Goal: Task Accomplishment & Management: Manage account settings

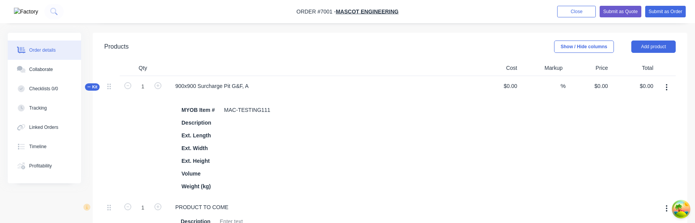
scroll to position [180, 0]
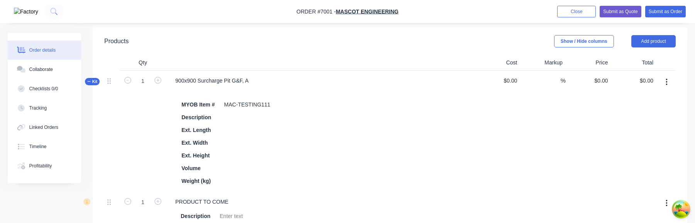
click at [666, 80] on icon "button" at bounding box center [666, 82] width 2 height 8
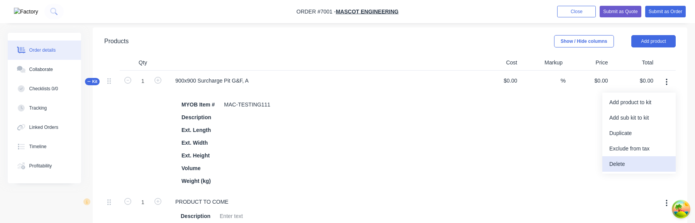
click at [639, 157] on button "Delete" at bounding box center [638, 163] width 73 height 15
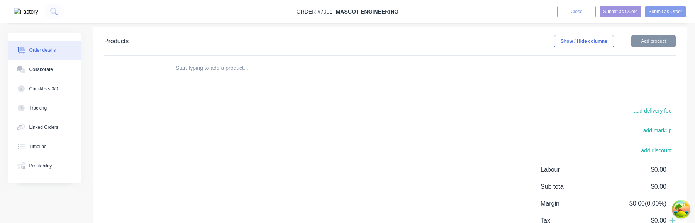
click at [644, 38] on button "Add product" at bounding box center [653, 41] width 44 height 12
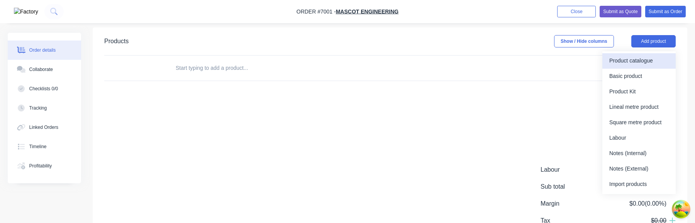
click at [642, 59] on div "Product catalogue" at bounding box center [638, 60] width 59 height 11
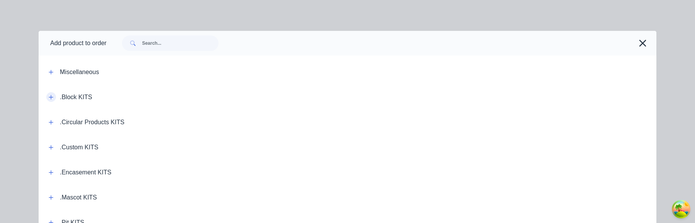
click at [49, 96] on icon "button" at bounding box center [51, 97] width 5 height 5
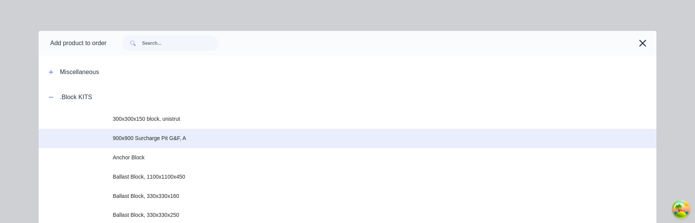
click at [166, 141] on span "900x900 Surcharge Pit G&F, A" at bounding box center [330, 138] width 435 height 8
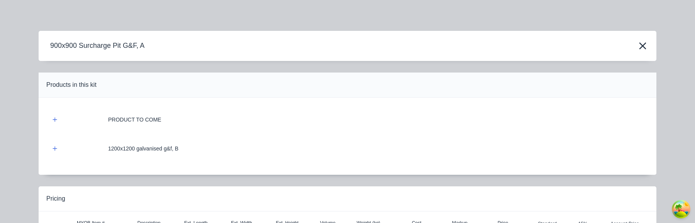
scroll to position [95, 0]
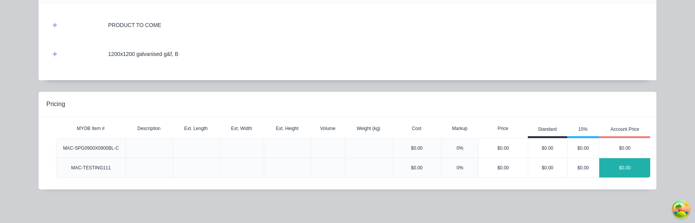
click at [627, 168] on div "$0.00" at bounding box center [624, 167] width 51 height 19
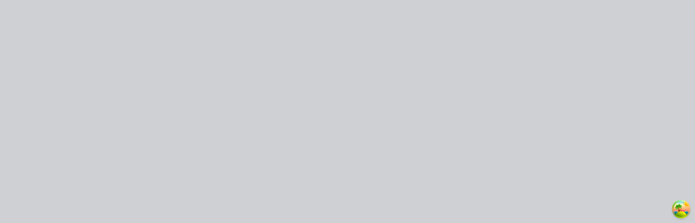
scroll to position [0, 0]
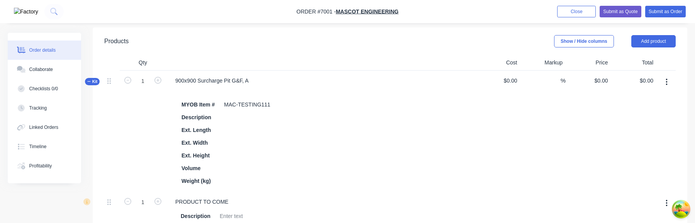
click at [667, 80] on icon "button" at bounding box center [666, 82] width 2 height 8
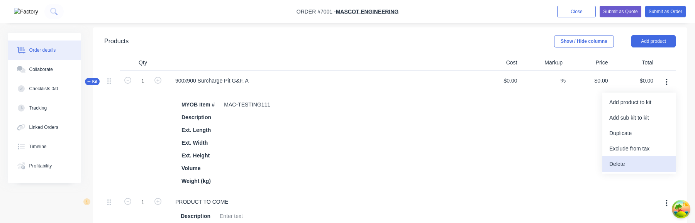
click at [628, 162] on div "Delete" at bounding box center [638, 164] width 59 height 11
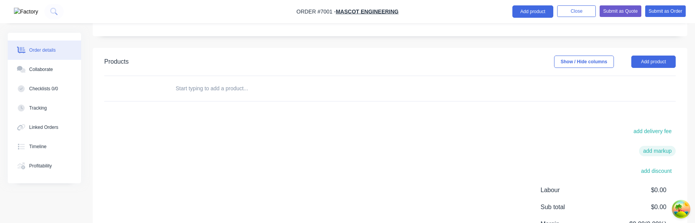
scroll to position [133, 0]
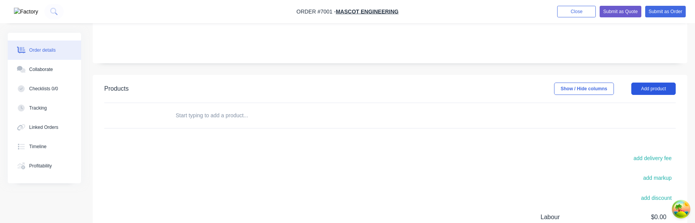
click at [663, 91] on button "Add product" at bounding box center [653, 89] width 44 height 12
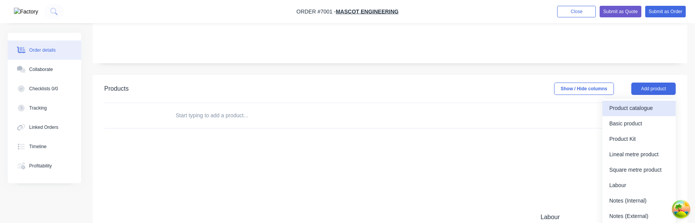
click at [650, 111] on div "Product catalogue" at bounding box center [638, 108] width 59 height 11
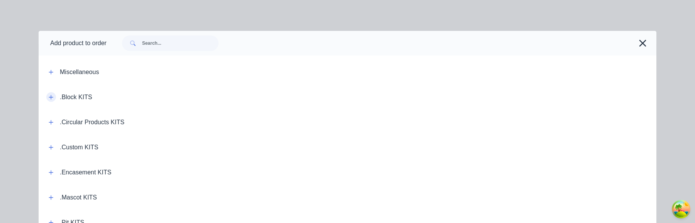
click at [49, 98] on icon "button" at bounding box center [51, 97] width 5 height 5
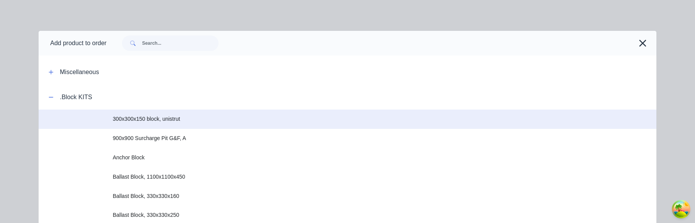
click at [186, 126] on td "300x300x150 block, unistrut" at bounding box center [384, 119] width 543 height 19
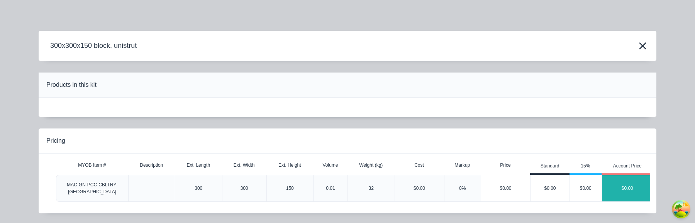
click at [642, 181] on div "$0.00" at bounding box center [627, 188] width 51 height 19
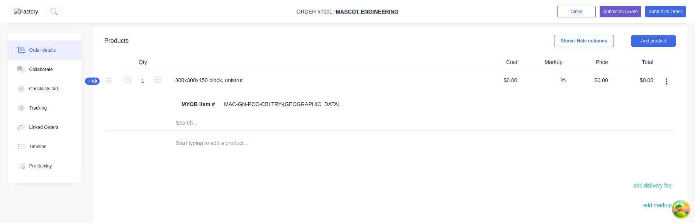
scroll to position [178, 0]
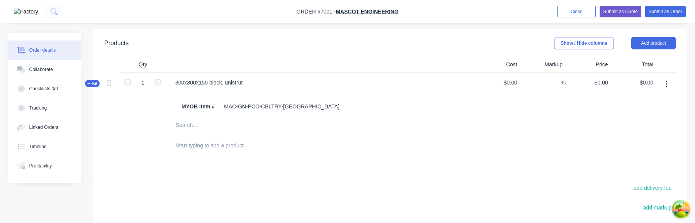
click at [667, 86] on icon "button" at bounding box center [666, 84] width 2 height 8
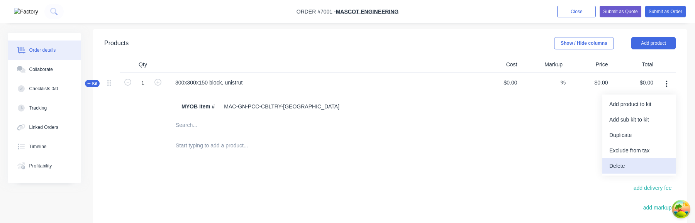
click at [650, 160] on button "Delete" at bounding box center [638, 165] width 73 height 15
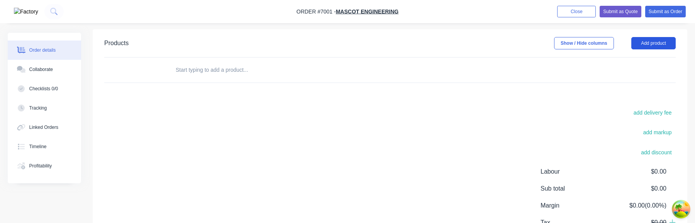
click at [659, 48] on button "Add product" at bounding box center [653, 43] width 44 height 12
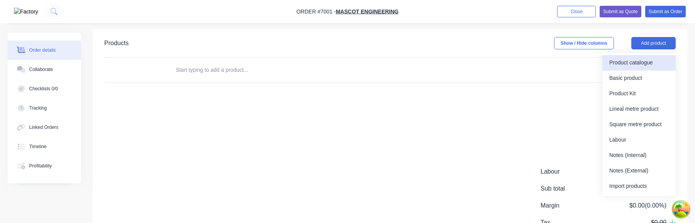
click at [650, 63] on div "Product catalogue" at bounding box center [638, 62] width 59 height 11
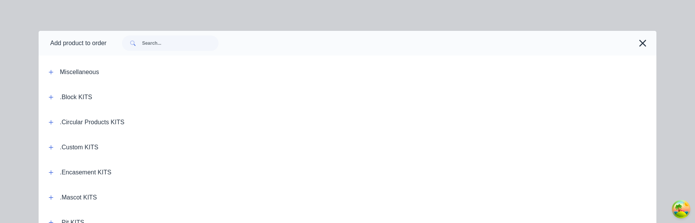
click at [49, 102] on header ".Block KITS" at bounding box center [348, 97] width 618 height 25
click at [51, 99] on icon "button" at bounding box center [51, 97] width 5 height 5
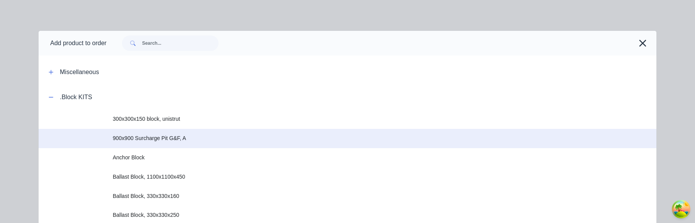
click at [173, 138] on span "900x900 Surcharge Pit G&F, A" at bounding box center [330, 138] width 435 height 8
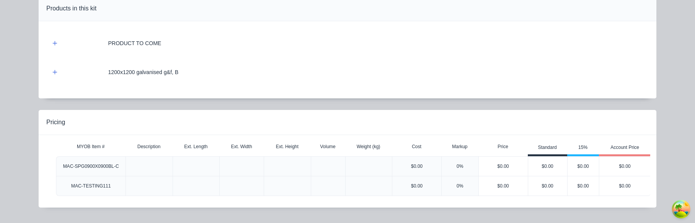
scroll to position [95, 0]
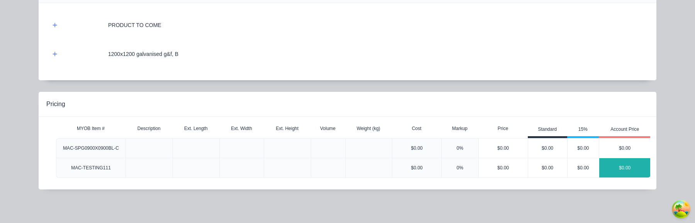
click at [630, 166] on div "$0.00" at bounding box center [624, 167] width 51 height 19
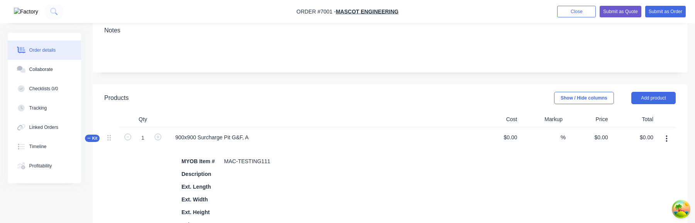
scroll to position [132, 0]
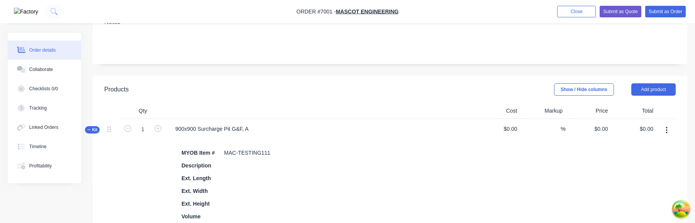
click at [662, 128] on button "button" at bounding box center [666, 131] width 18 height 14
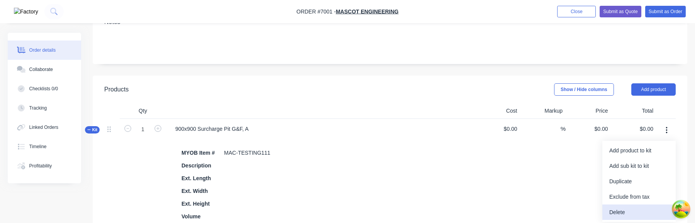
click at [626, 209] on div "Delete" at bounding box center [638, 212] width 59 height 11
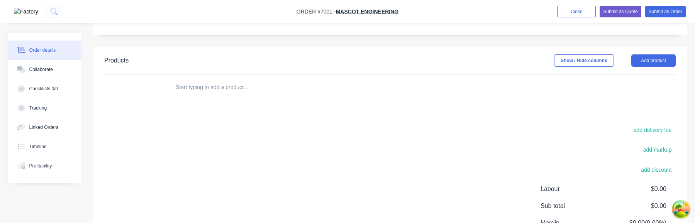
scroll to position [162, 0]
click at [218, 82] on input "text" at bounding box center [252, 86] width 154 height 15
type input "MAC-TESTING"
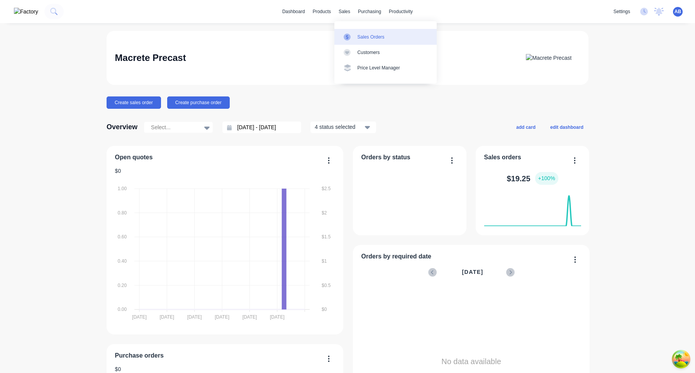
click at [356, 38] on link "Sales Orders" at bounding box center [385, 36] width 102 height 15
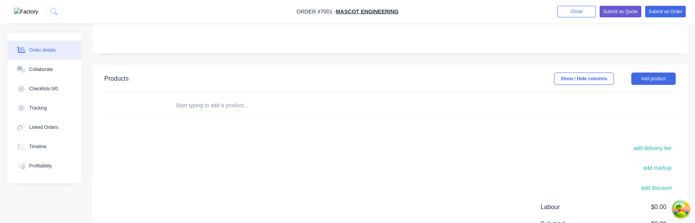
scroll to position [98, 0]
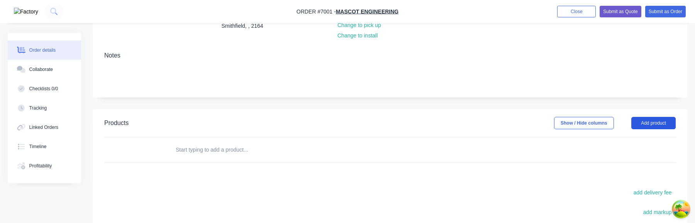
click at [650, 118] on button "Add product" at bounding box center [653, 123] width 44 height 12
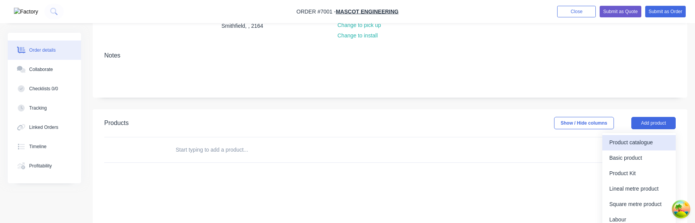
click at [645, 143] on div "Product catalogue" at bounding box center [638, 142] width 59 height 11
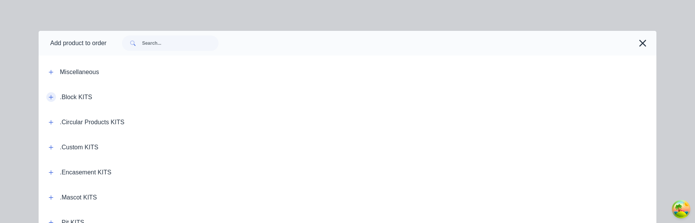
click at [48, 96] on button "button" at bounding box center [51, 97] width 10 height 10
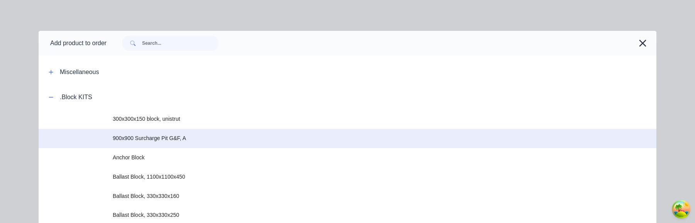
click at [205, 144] on td "900x900 Surcharge Pit G&F, A" at bounding box center [384, 138] width 543 height 19
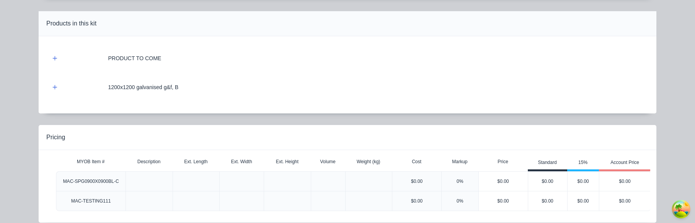
scroll to position [95, 0]
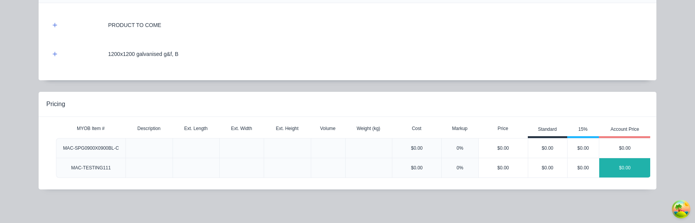
click at [630, 164] on div "$0.00" at bounding box center [624, 167] width 51 height 19
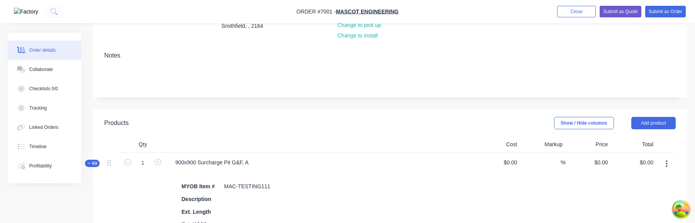
click at [667, 164] on icon "button" at bounding box center [666, 164] width 2 height 8
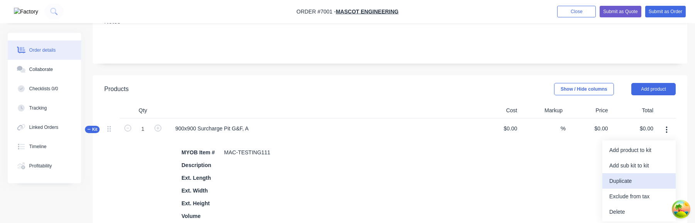
scroll to position [136, 0]
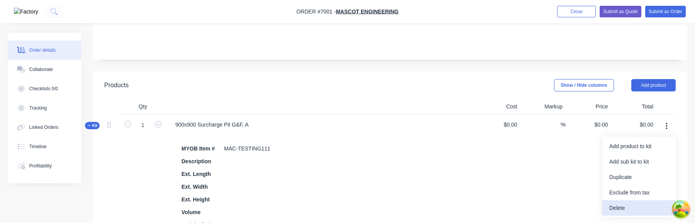
click at [644, 203] on div "Delete" at bounding box center [638, 208] width 59 height 11
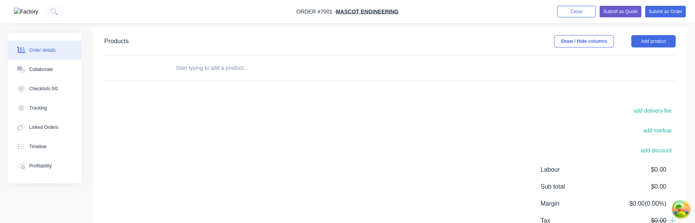
scroll to position [160, 0]
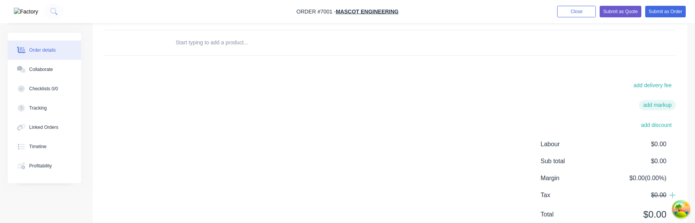
scroll to position [160, 0]
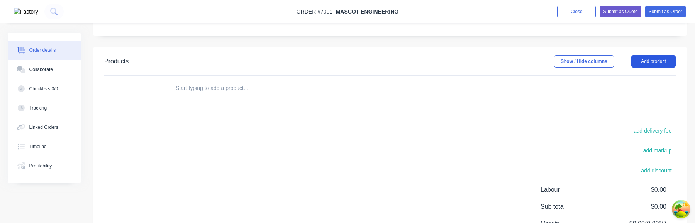
click at [663, 58] on button "Add product" at bounding box center [653, 61] width 44 height 12
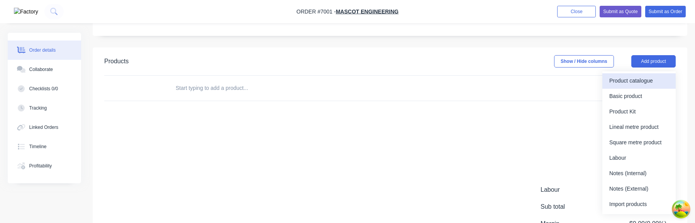
click at [638, 84] on div "Product catalogue" at bounding box center [638, 80] width 59 height 11
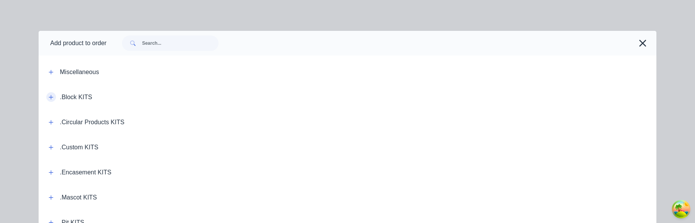
click at [48, 96] on button "button" at bounding box center [51, 97] width 10 height 10
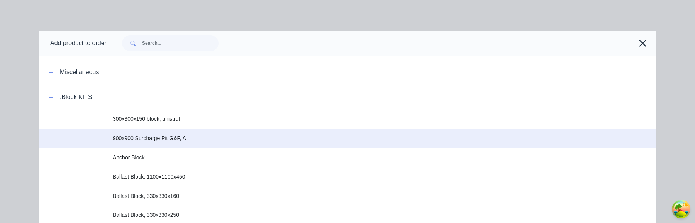
click at [183, 136] on span "900x900 Surcharge Pit G&F, A" at bounding box center [330, 138] width 435 height 8
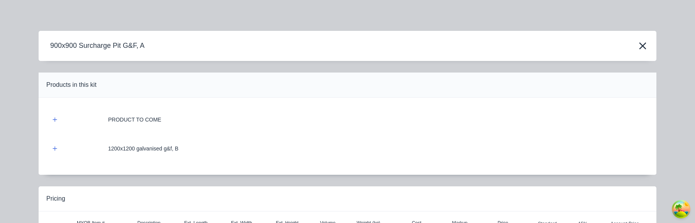
scroll to position [95, 0]
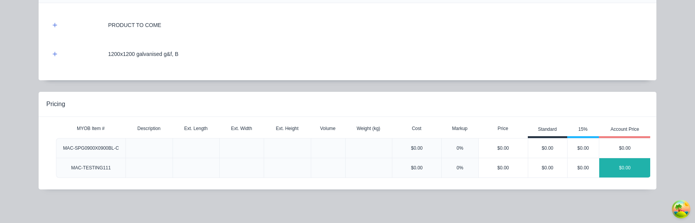
click at [638, 173] on div "$0.00" at bounding box center [624, 167] width 51 height 19
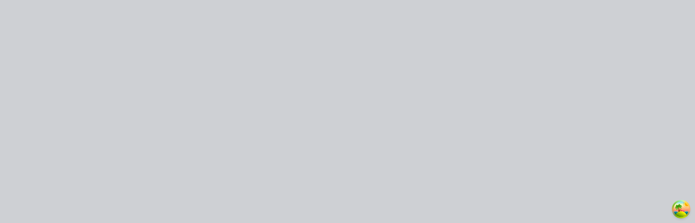
scroll to position [0, 0]
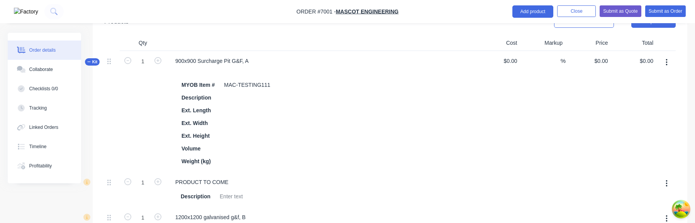
scroll to position [172, 0]
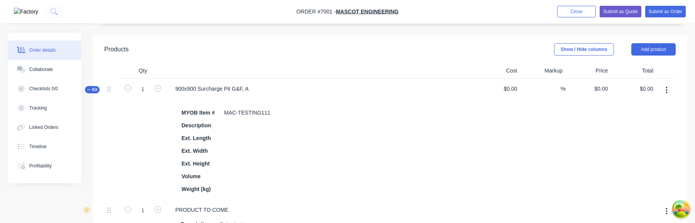
click at [665, 87] on icon "button" at bounding box center [666, 90] width 2 height 8
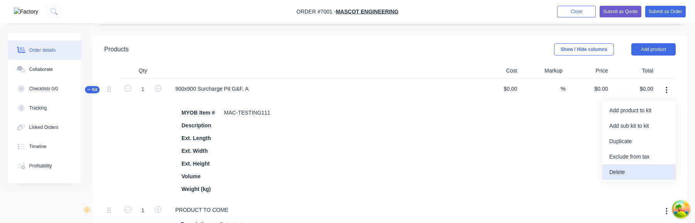
click at [641, 170] on div "Delete" at bounding box center [638, 172] width 59 height 11
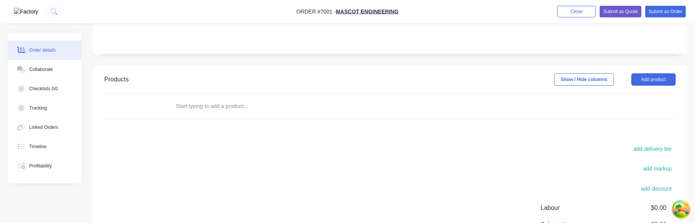
scroll to position [140, 0]
click at [657, 78] on button "Add product" at bounding box center [653, 81] width 44 height 12
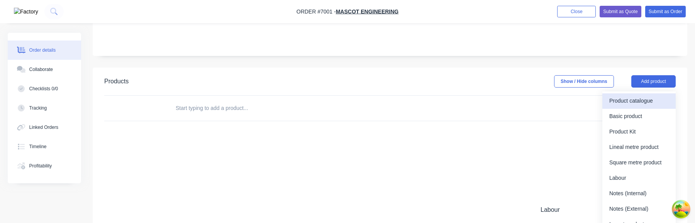
click at [646, 99] on div "Product catalogue" at bounding box center [638, 100] width 59 height 11
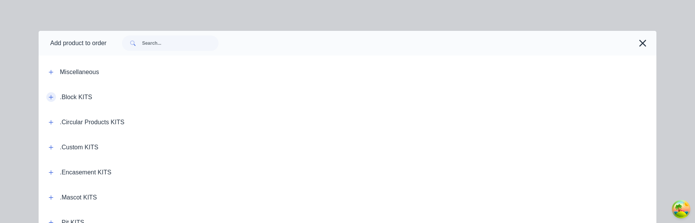
click at [52, 97] on icon "button" at bounding box center [51, 97] width 4 height 4
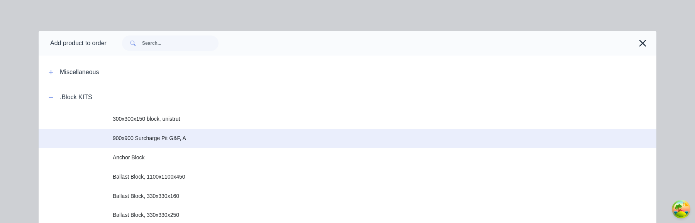
click at [265, 142] on span "900x900 Surcharge Pit G&F, A" at bounding box center [330, 138] width 435 height 8
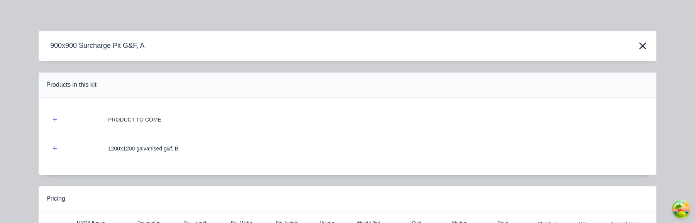
scroll to position [95, 0]
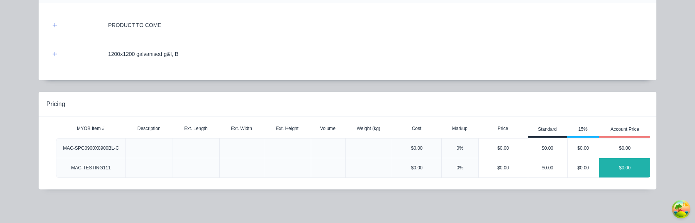
click at [641, 168] on div "$0.00" at bounding box center [624, 167] width 51 height 19
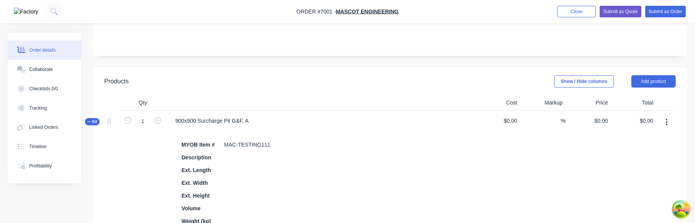
click at [668, 127] on button "button" at bounding box center [666, 122] width 18 height 14
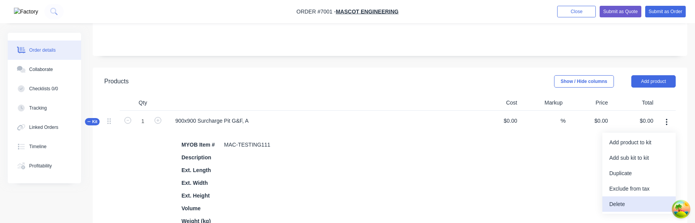
click at [633, 203] on div "Delete" at bounding box center [638, 204] width 59 height 11
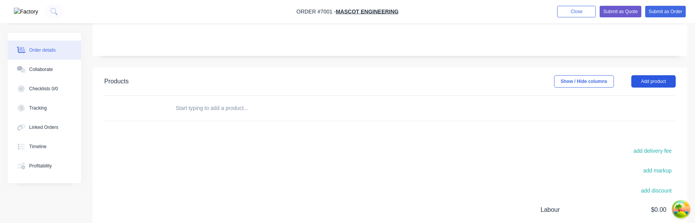
click at [654, 77] on button "Add product" at bounding box center [653, 81] width 44 height 12
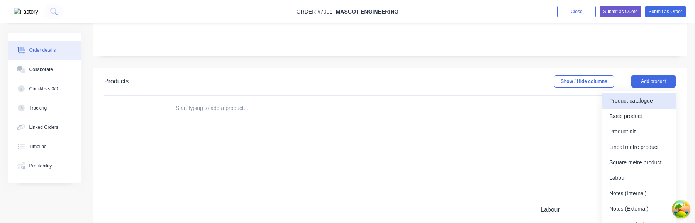
click at [648, 99] on div "Product catalogue" at bounding box center [638, 100] width 59 height 11
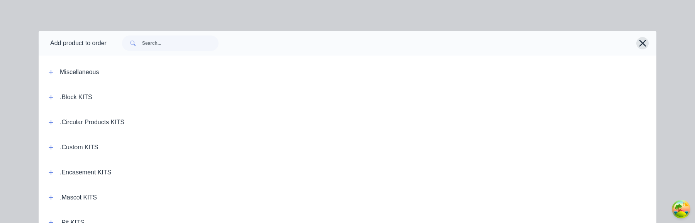
click at [642, 42] on icon "button" at bounding box center [642, 43] width 7 height 7
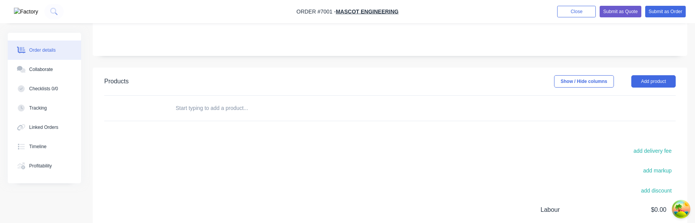
click at [222, 105] on input "text" at bounding box center [252, 107] width 154 height 15
type input "T"
type input "M"
click at [246, 107] on input "M" at bounding box center [252, 107] width 154 height 15
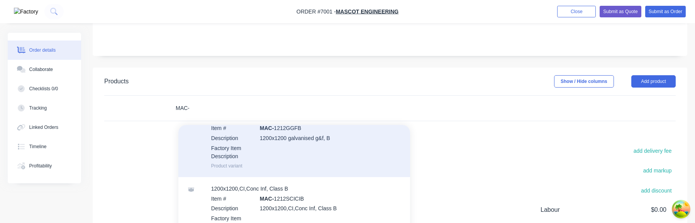
scroll to position [51, 0]
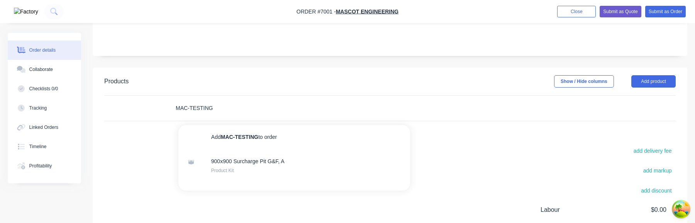
type input "MAC-TESTING"
click at [215, 109] on input "MAC-TESTING" at bounding box center [252, 107] width 154 height 15
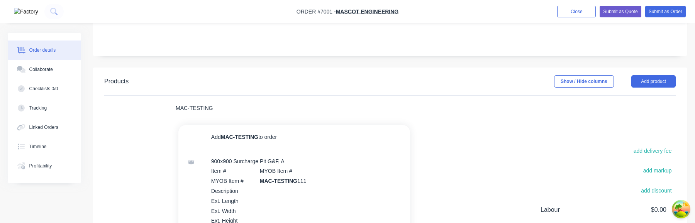
type input "MAC-TESTING"
click at [206, 104] on input "MAC-TESTING" at bounding box center [252, 107] width 154 height 15
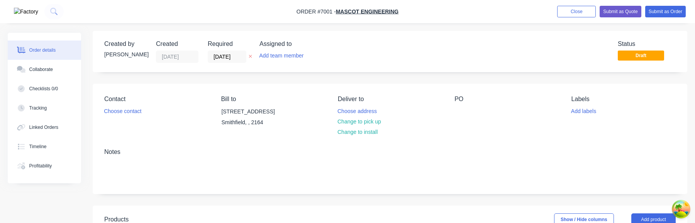
scroll to position [187, 0]
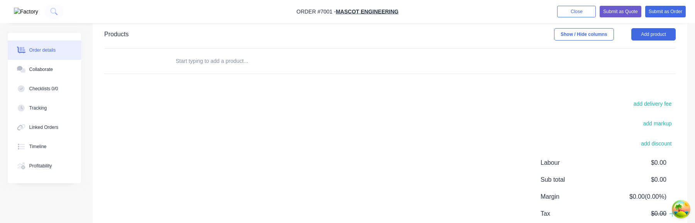
click at [205, 60] on input "text" at bounding box center [252, 60] width 154 height 15
type input "M"
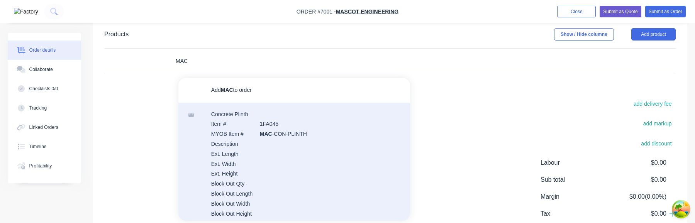
type input "MAC"
click at [235, 158] on div "Concrete Plinth Item # 1FA045 MYOB Item # MAC -CON-PLINTH Description Ext. Leng…" at bounding box center [294, 179] width 232 height 152
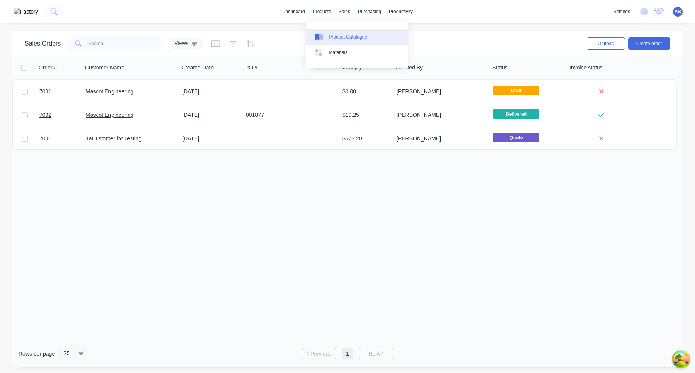
click at [337, 36] on div "Product Catalogue" at bounding box center [348, 37] width 38 height 7
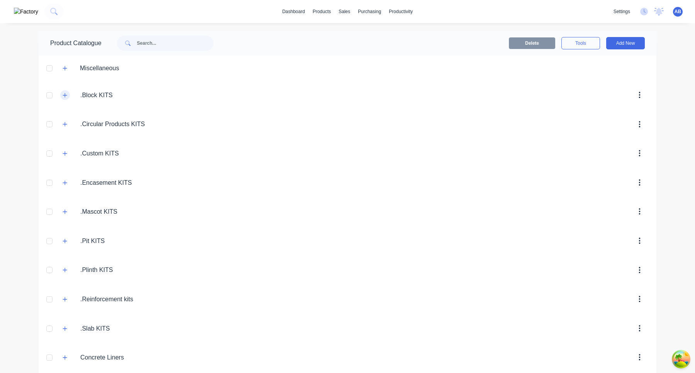
click at [63, 95] on icon "button" at bounding box center [65, 95] width 5 height 5
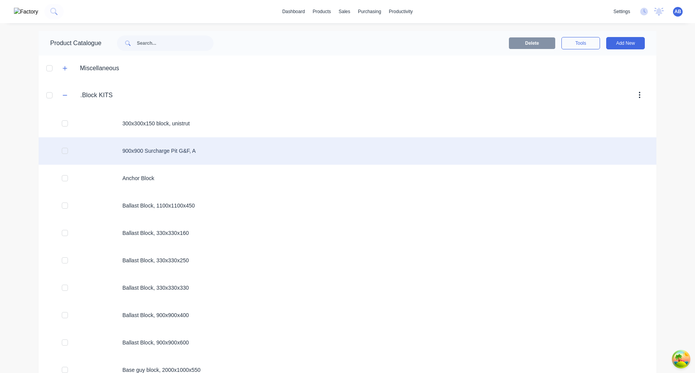
click at [167, 146] on div "900x900 Surcharge Pit G&F, A" at bounding box center [348, 150] width 618 height 27
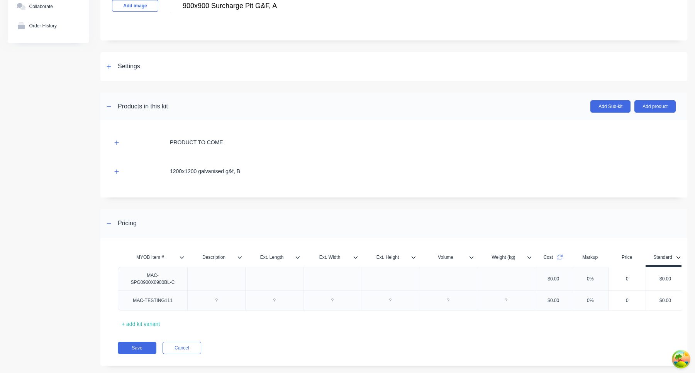
scroll to position [64, 0]
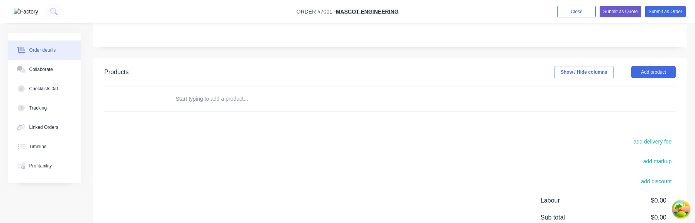
scroll to position [104, 0]
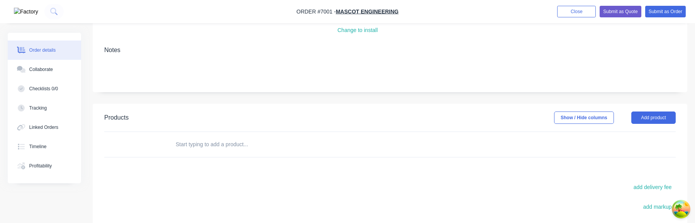
click at [197, 146] on input "text" at bounding box center [252, 144] width 154 height 15
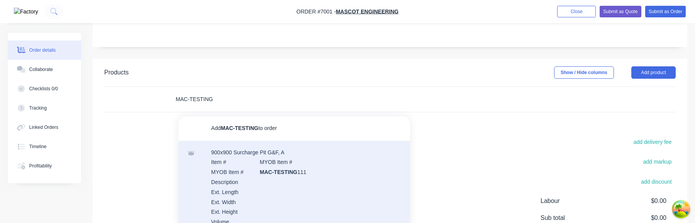
scroll to position [161, 0]
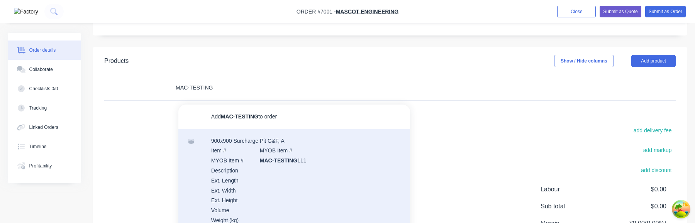
type input "MAC-TESTING"
click at [278, 157] on div "900x900 Surcharge Pit G&F, A Item # MYOB Item # MYOB Item # MAC-TESTING 111 Des…" at bounding box center [294, 185] width 232 height 112
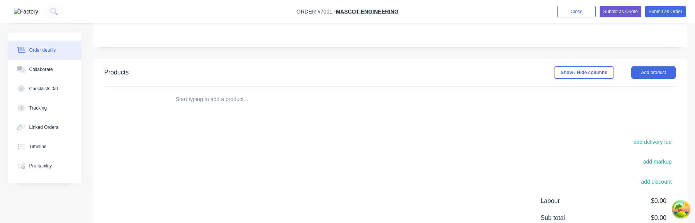
scroll to position [123, 0]
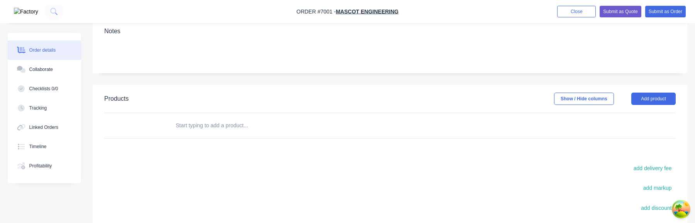
click at [204, 125] on input "text" at bounding box center [252, 125] width 154 height 15
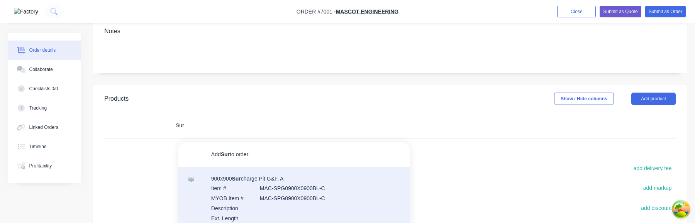
type input "Sur"
click at [271, 193] on div "900x900 Sur charge Pit G&F, A Item # MAC-SPG0900X0900BL-C MYOB Item # MAC-SPG09…" at bounding box center [294, 223] width 232 height 112
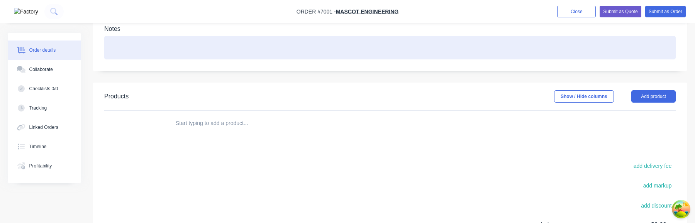
scroll to position [120, 0]
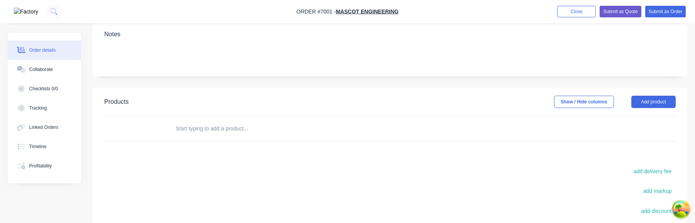
click at [357, 125] on div at bounding box center [285, 128] width 232 height 15
click at [245, 123] on input "text" at bounding box center [252, 128] width 154 height 15
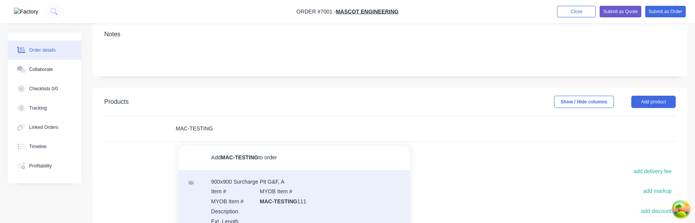
type input "MAC-TESTING"
click at [286, 196] on div "900x900 Surcharge Pit G&F, A Item # MYOB Item # MYOB Item # MAC-TESTING 111 Des…" at bounding box center [294, 226] width 232 height 112
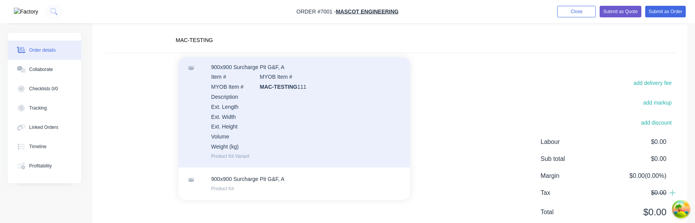
scroll to position [235, 0]
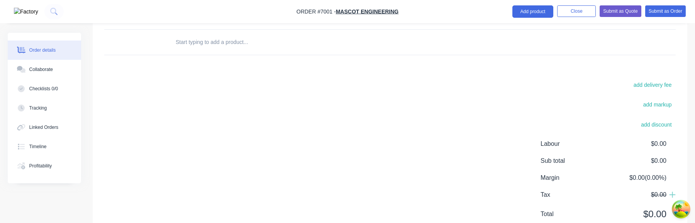
scroll to position [169, 0]
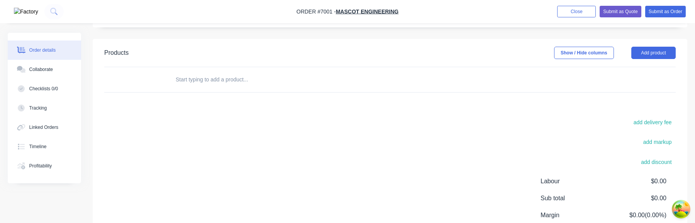
click at [221, 79] on input "text" at bounding box center [252, 79] width 154 height 15
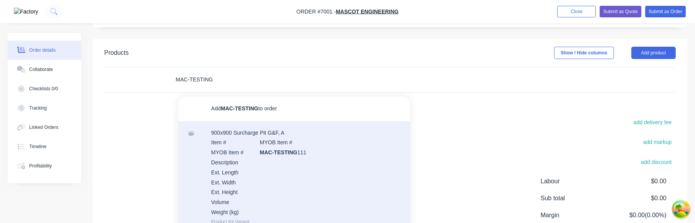
type input "MAC-TESTING"
click at [230, 158] on div "900x900 Surcharge Pit G&F, A Item # MYOB Item # MYOB Item # MAC-TESTING 111 Des…" at bounding box center [294, 177] width 232 height 112
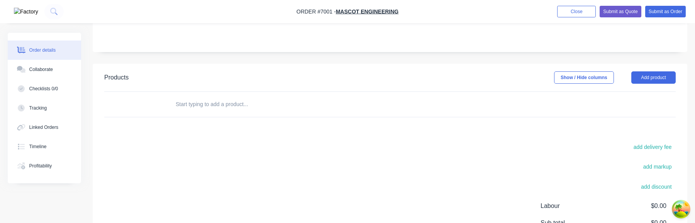
scroll to position [141, 0]
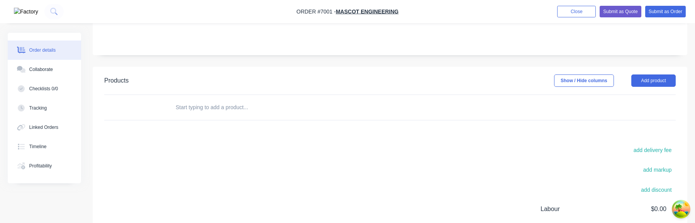
click at [214, 118] on div at bounding box center [305, 107] width 278 height 25
click at [214, 105] on input "text" at bounding box center [252, 107] width 154 height 15
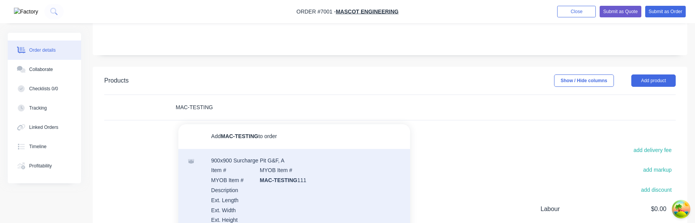
type input "MAC-TESTING"
click at [258, 182] on div "900x900 Surcharge Pit G&F, A Item # MYOB Item # MYOB Item # MAC-TESTING 111 Des…" at bounding box center [294, 205] width 232 height 112
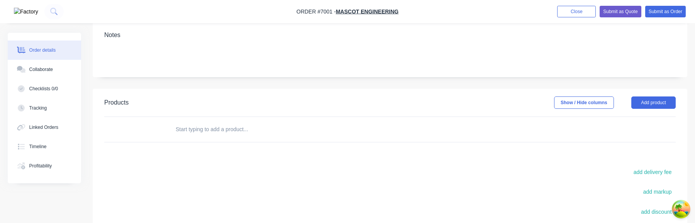
scroll to position [117, 0]
click at [225, 134] on input "text" at bounding box center [252, 131] width 154 height 15
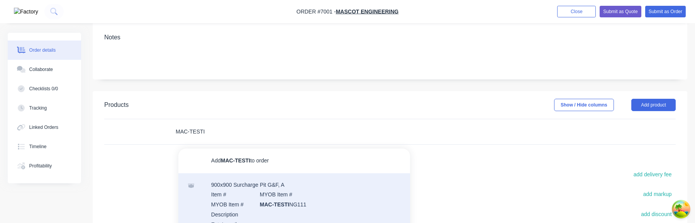
type input "MAC-TESTI"
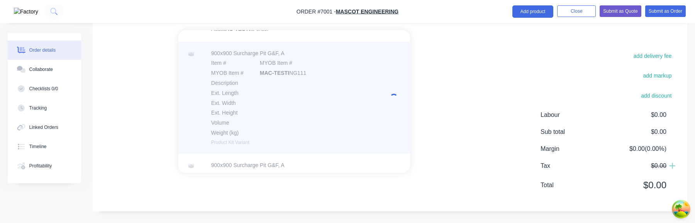
scroll to position [0, 0]
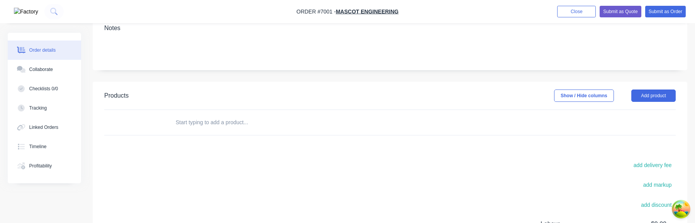
scroll to position [180, 0]
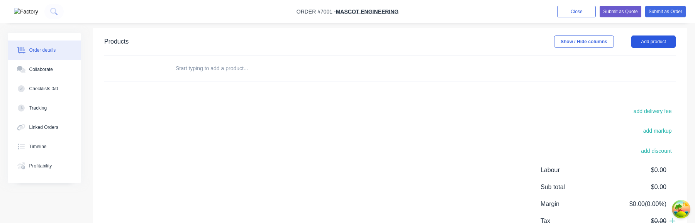
click at [650, 41] on button "Add product" at bounding box center [653, 42] width 44 height 12
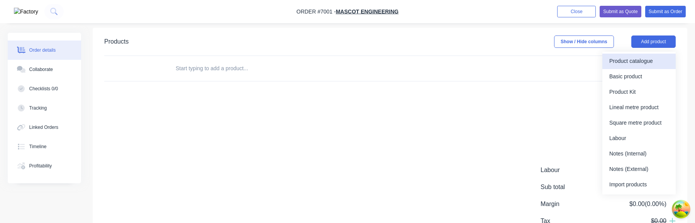
click at [643, 60] on div "Product catalogue" at bounding box center [638, 61] width 59 height 11
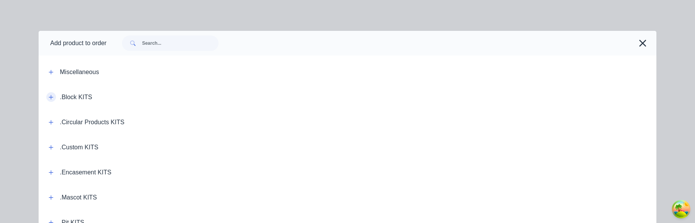
click at [50, 96] on icon "button" at bounding box center [51, 97] width 5 height 5
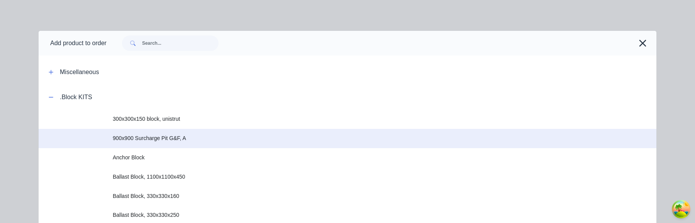
click at [164, 142] on td "900x900 Surcharge Pit G&F, A" at bounding box center [384, 138] width 543 height 19
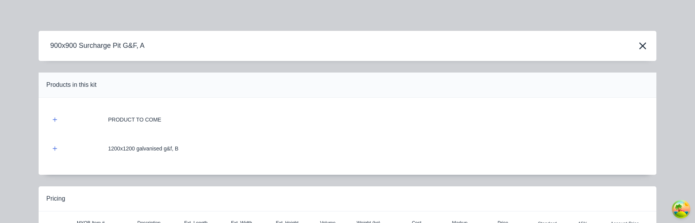
scroll to position [95, 0]
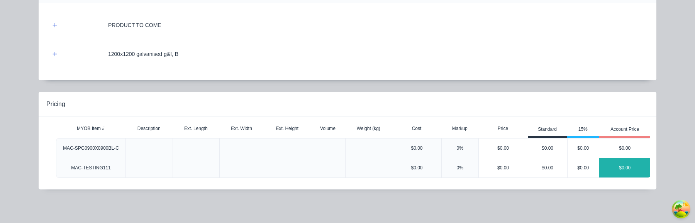
click at [625, 162] on div "$0.00" at bounding box center [624, 167] width 51 height 19
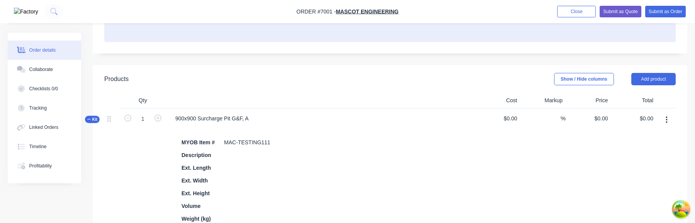
scroll to position [159, 0]
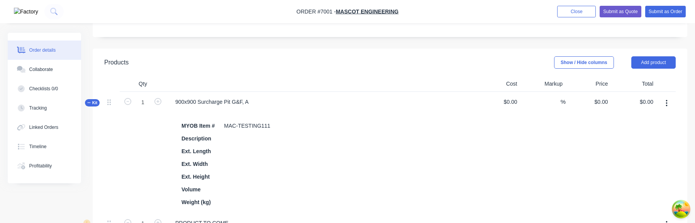
click at [666, 103] on icon "button" at bounding box center [666, 103] width 2 height 7
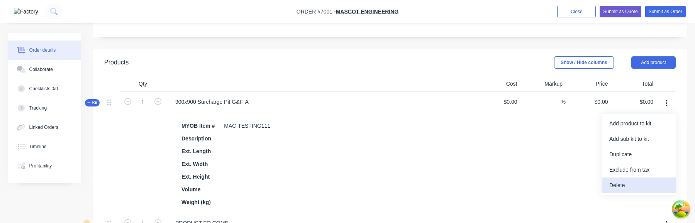
click at [635, 182] on div "Delete" at bounding box center [638, 185] width 59 height 11
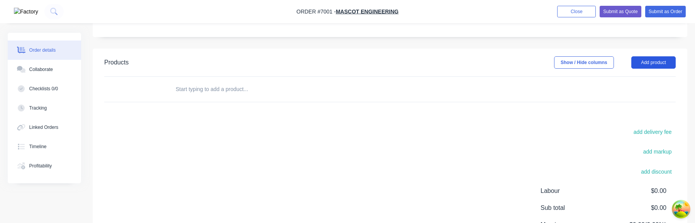
click at [661, 63] on button "Add product" at bounding box center [653, 62] width 44 height 12
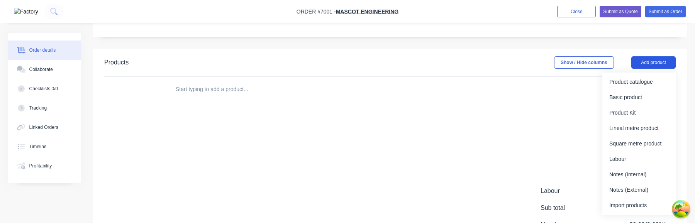
click at [644, 80] on div "Product catalogue" at bounding box center [638, 81] width 59 height 11
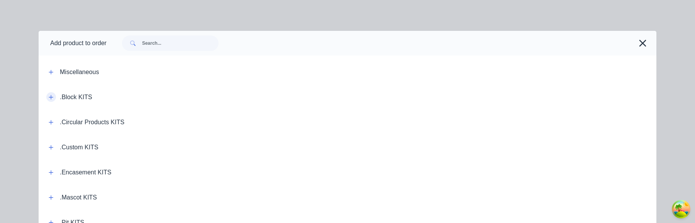
drag, startPoint x: 661, startPoint y: 63, endPoint x: 50, endPoint y: 99, distance: 611.6
click at [50, 99] on icon "button" at bounding box center [51, 97] width 5 height 5
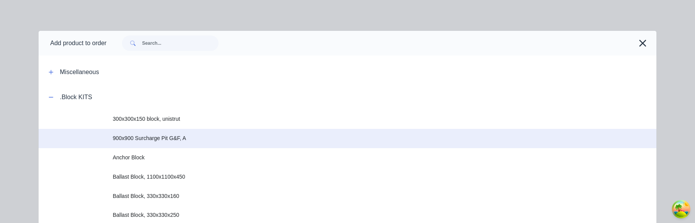
click at [193, 146] on td "900x900 Surcharge Pit G&F, A" at bounding box center [384, 138] width 543 height 19
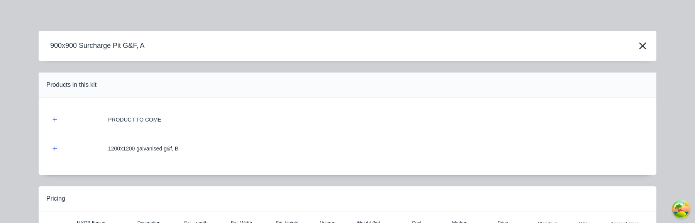
scroll to position [95, 0]
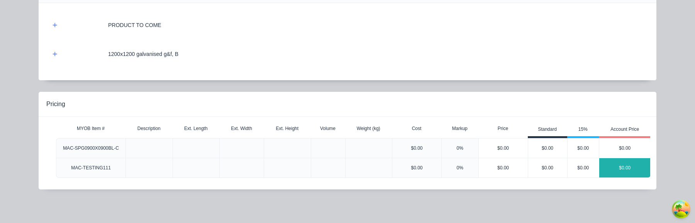
click at [626, 164] on div "$0.00" at bounding box center [624, 167] width 51 height 19
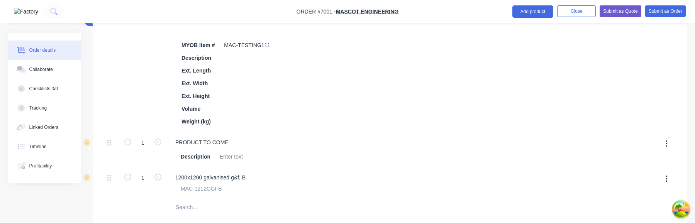
scroll to position [167, 0]
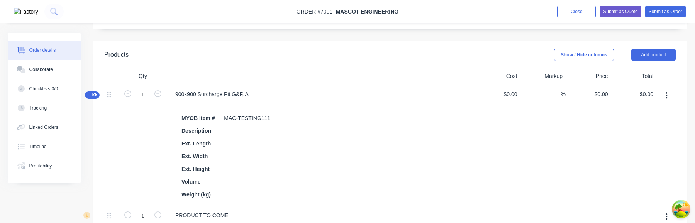
click at [666, 95] on icon "button" at bounding box center [666, 95] width 2 height 7
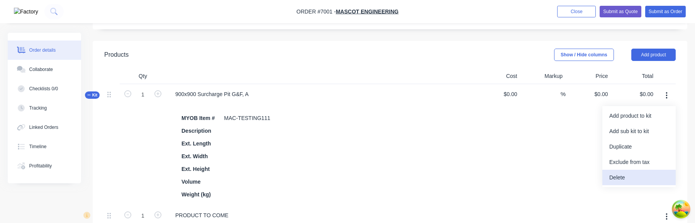
click at [609, 177] on div "Delete" at bounding box center [638, 177] width 59 height 11
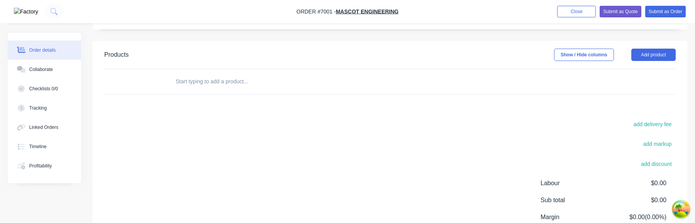
click at [250, 81] on input "text" at bounding box center [252, 81] width 154 height 15
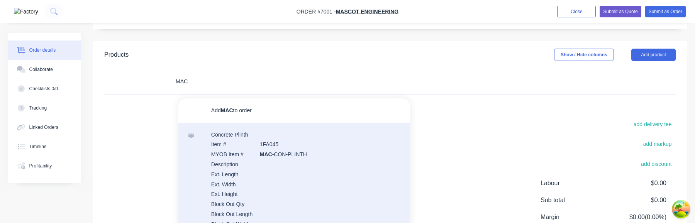
type input "MAC"
click at [243, 174] on div "Concrete Plinth Item # 1FA045 MYOB Item # MAC -CON-PLINTH Description Ext. Leng…" at bounding box center [294, 199] width 232 height 152
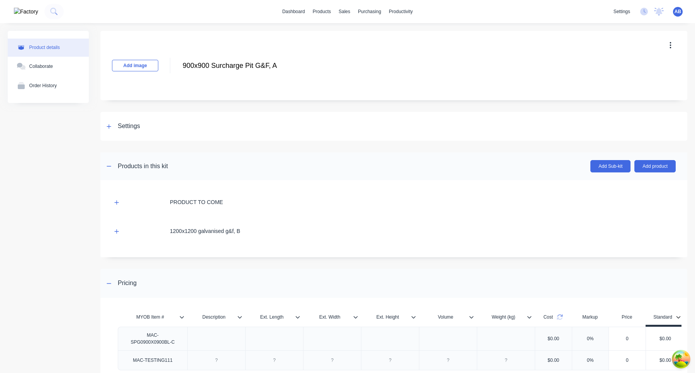
scroll to position [72, 0]
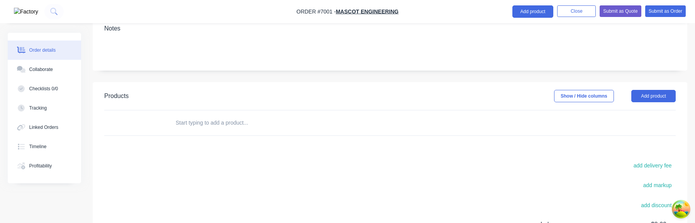
scroll to position [78, 0]
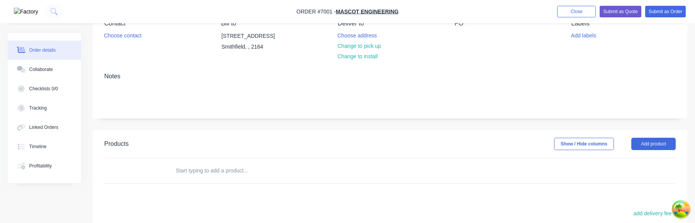
click at [225, 169] on input "text" at bounding box center [252, 170] width 154 height 15
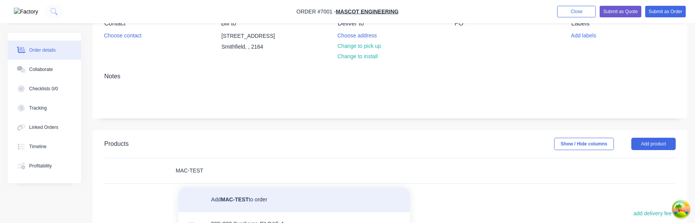
scroll to position [26, 0]
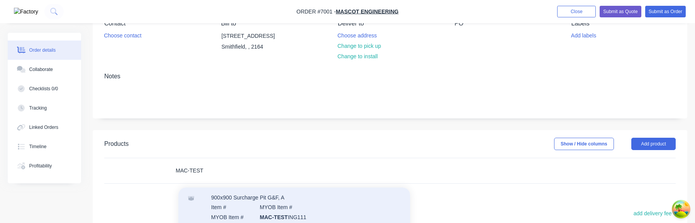
type input "MAC-TEST"
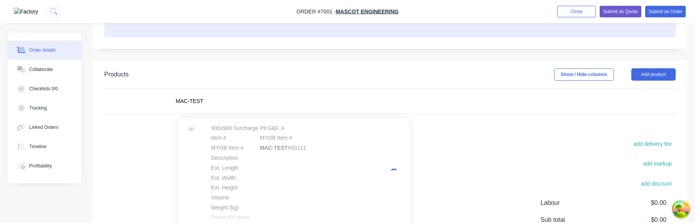
scroll to position [181, 0]
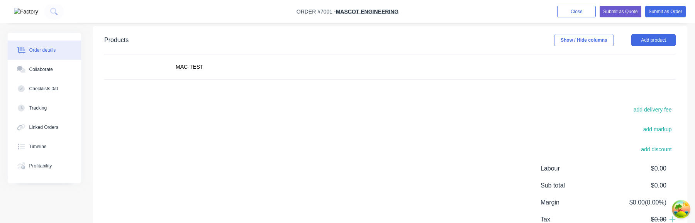
click at [470, 150] on div "add delivery fee add markup add discount Labour $0.00 Sub total $0.00 Margin $0…" at bounding box center [389, 179] width 571 height 149
click at [662, 39] on button "Add product" at bounding box center [653, 40] width 44 height 12
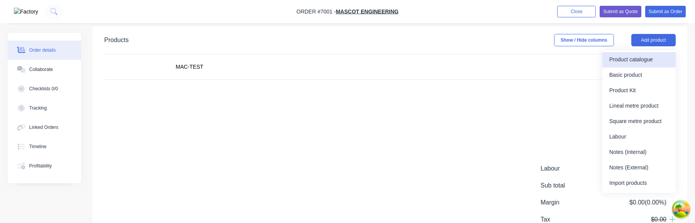
click at [646, 56] on div "Product catalogue" at bounding box center [638, 59] width 59 height 11
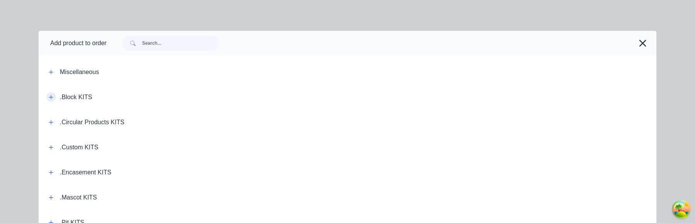
click at [51, 96] on icon "button" at bounding box center [51, 97] width 5 height 5
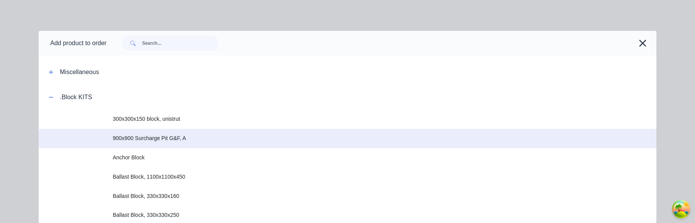
click at [155, 139] on span "900x900 Surcharge Pit G&F, A" at bounding box center [330, 138] width 435 height 8
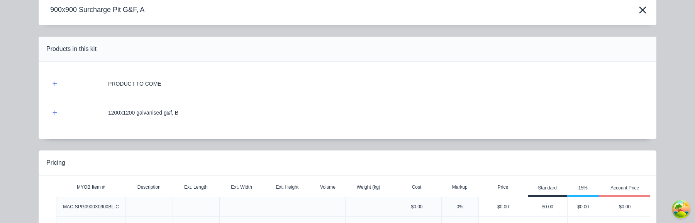
scroll to position [95, 0]
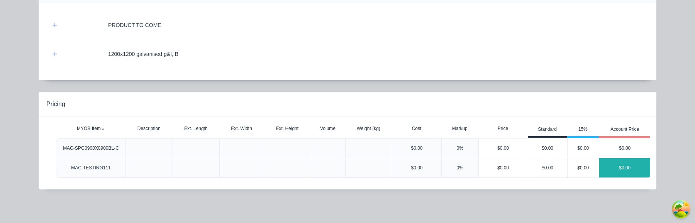
click at [630, 170] on div "$0.00" at bounding box center [624, 167] width 51 height 19
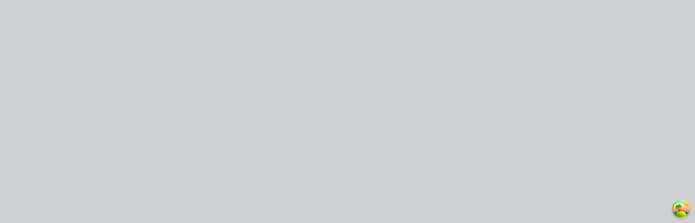
scroll to position [0, 0]
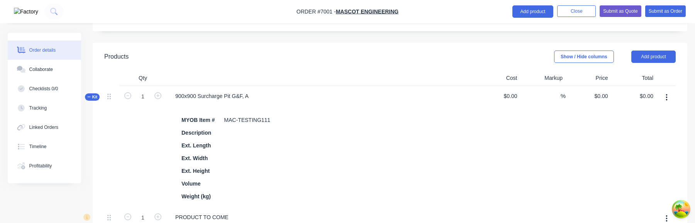
scroll to position [146, 0]
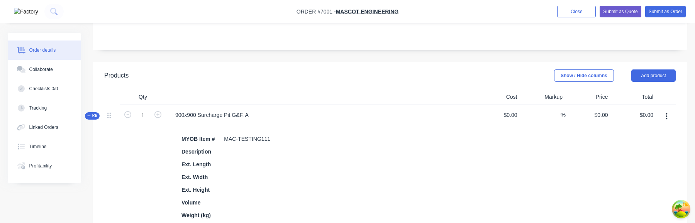
click at [666, 118] on icon "button" at bounding box center [666, 116] width 2 height 7
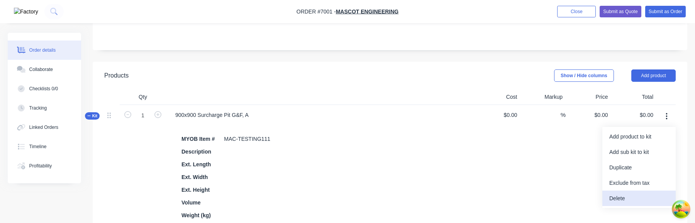
click at [638, 199] on div "Delete" at bounding box center [638, 198] width 59 height 11
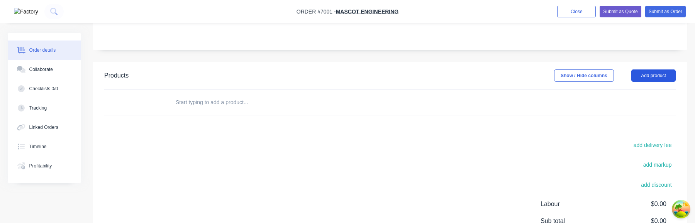
click at [658, 75] on button "Add product" at bounding box center [653, 75] width 44 height 12
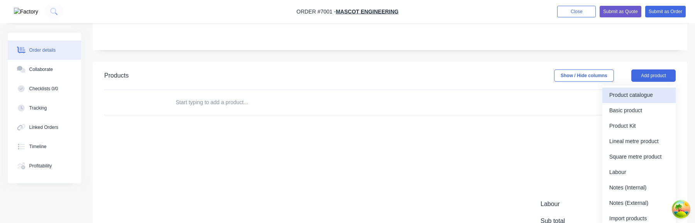
click at [637, 94] on div "Product catalogue" at bounding box center [638, 95] width 59 height 11
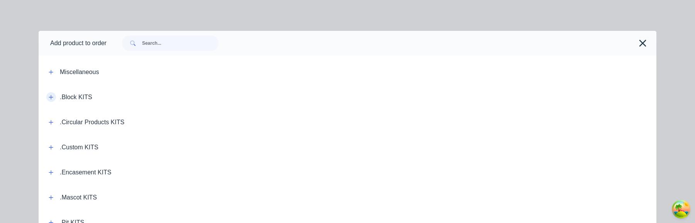
click at [49, 96] on icon "button" at bounding box center [51, 97] width 5 height 5
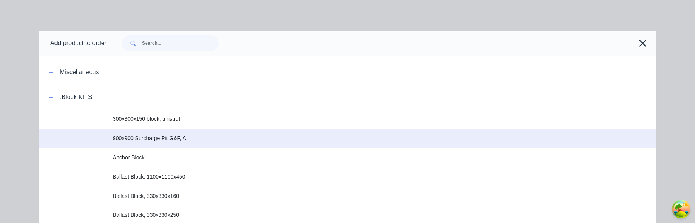
click at [162, 138] on span "900x900 Surcharge Pit G&F, A" at bounding box center [330, 138] width 435 height 8
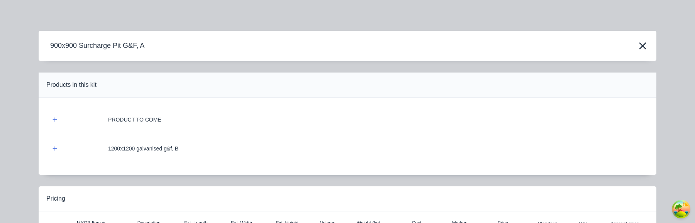
scroll to position [95, 0]
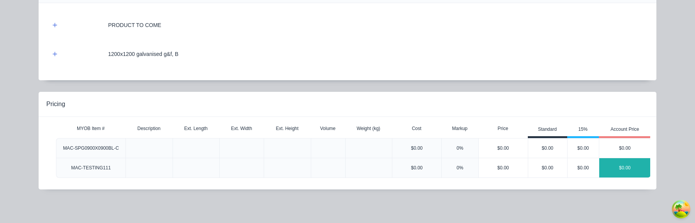
click at [626, 170] on div "$0.00" at bounding box center [624, 167] width 51 height 19
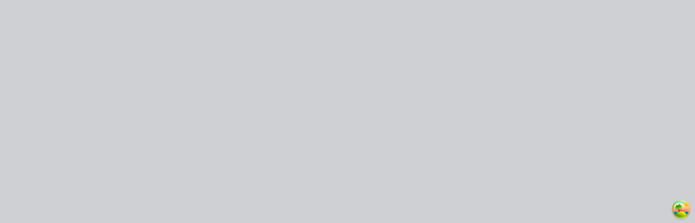
scroll to position [0, 0]
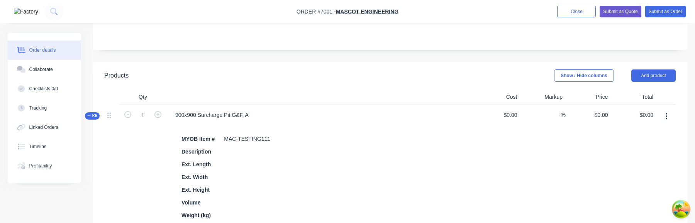
click at [668, 115] on button "button" at bounding box center [666, 117] width 18 height 14
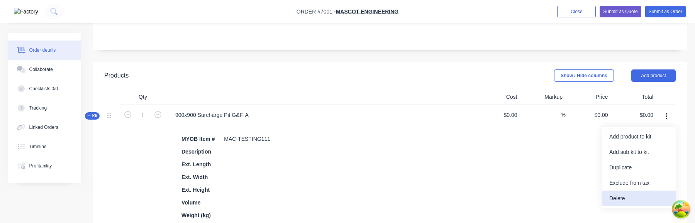
click at [614, 203] on div "Delete" at bounding box center [638, 198] width 59 height 11
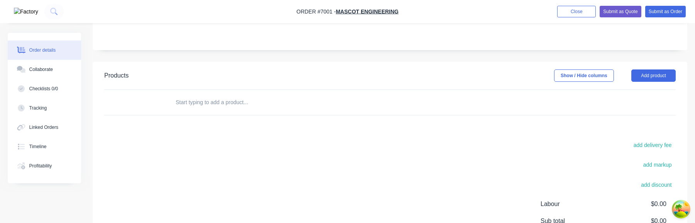
click at [205, 103] on input "text" at bounding box center [252, 102] width 154 height 15
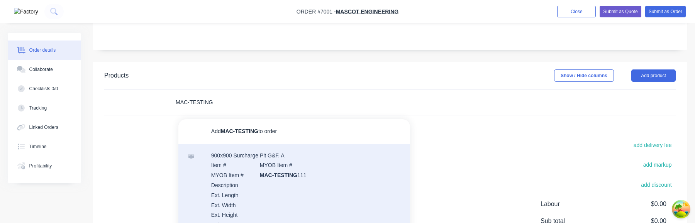
type input "MAC-TESTING"
click at [284, 173] on div "900x900 Surcharge Pit G&F, A Item # MYOB Item # MYOB Item # MAC-TESTING 111 Des…" at bounding box center [294, 200] width 232 height 112
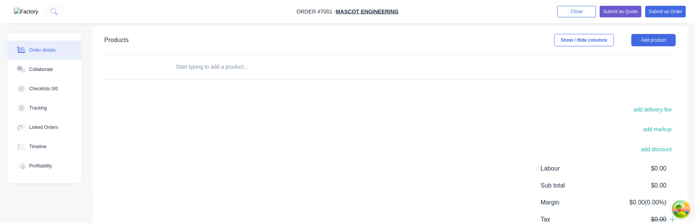
scroll to position [169, 0]
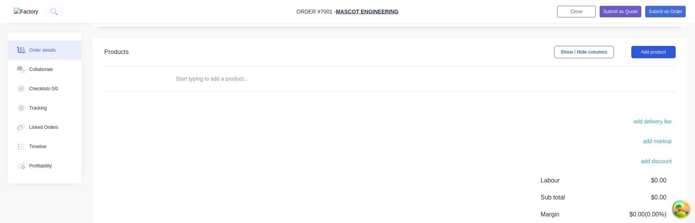
click at [658, 47] on button "Add product" at bounding box center [653, 52] width 44 height 12
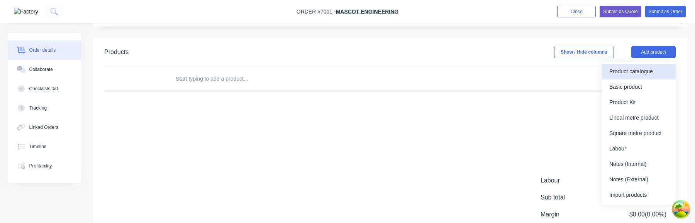
click at [635, 70] on div "Product catalogue" at bounding box center [638, 71] width 59 height 11
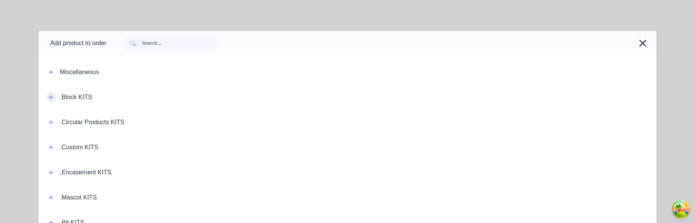
click at [53, 93] on button "button" at bounding box center [51, 97] width 10 height 10
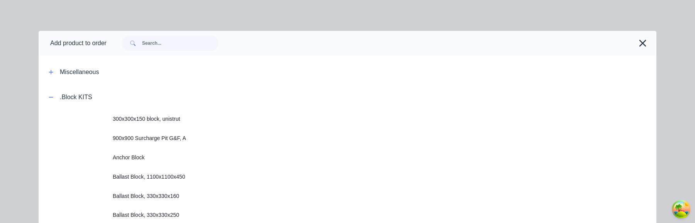
click at [182, 137] on span "900x900 Surcharge Pit G&F, A" at bounding box center [330, 138] width 435 height 8
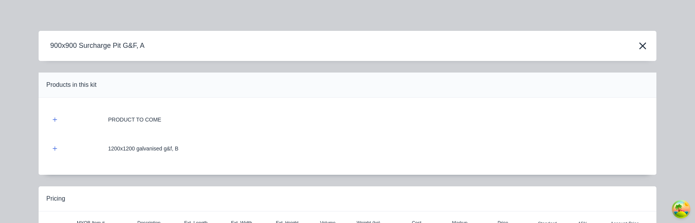
scroll to position [95, 0]
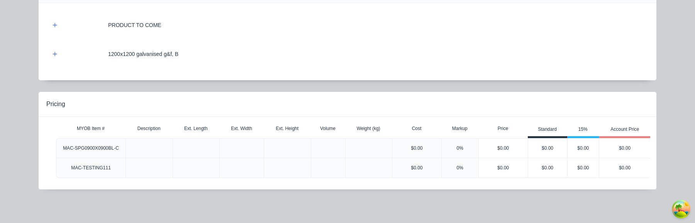
click at [609, 168] on div "$0.00" at bounding box center [624, 167] width 51 height 19
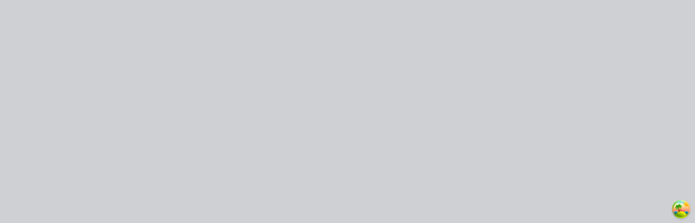
scroll to position [0, 0]
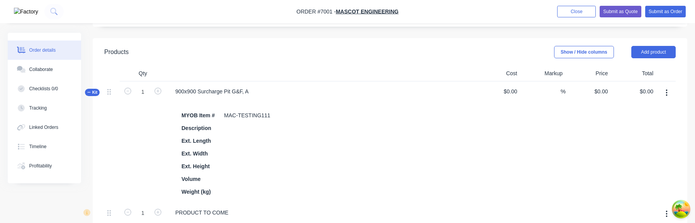
click at [666, 94] on icon "button" at bounding box center [666, 93] width 2 height 8
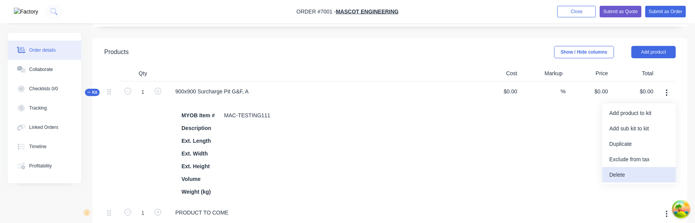
click at [639, 173] on div "Delete" at bounding box center [638, 174] width 59 height 11
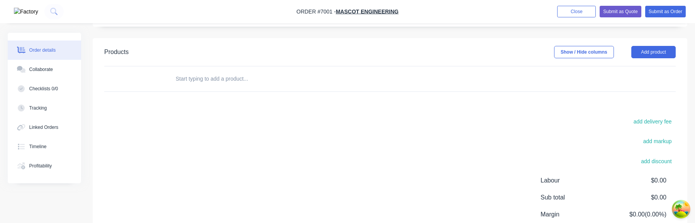
click at [426, 153] on div "add delivery fee add markup add discount Labour $0.00 Sub total $0.00 Margin $0…" at bounding box center [389, 191] width 571 height 149
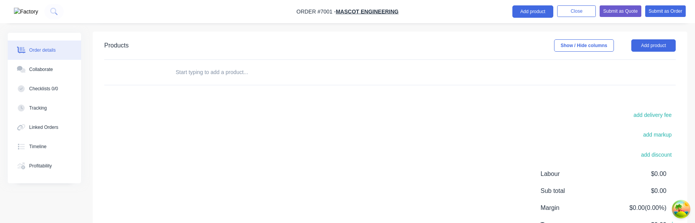
scroll to position [147, 0]
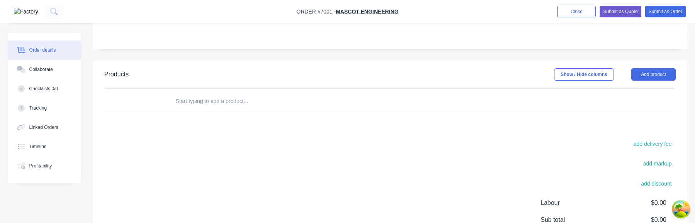
click at [247, 97] on input "text" at bounding box center [252, 100] width 154 height 15
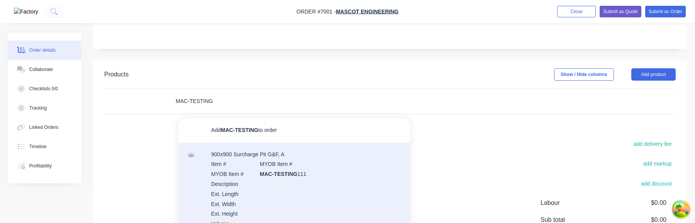
type input "MAC-TESTING"
click at [243, 180] on div "900x900 Surcharge Pit G&F, A Item # MYOB Item # MYOB Item # MAC-TESTING 111 Des…" at bounding box center [294, 199] width 232 height 112
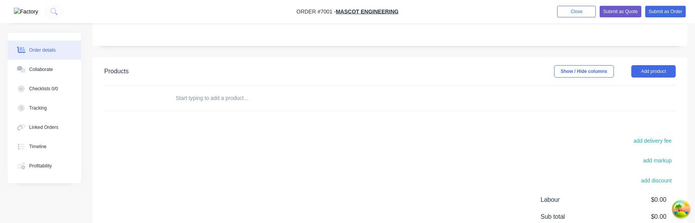
scroll to position [179, 0]
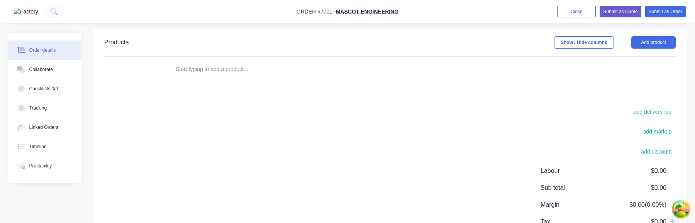
click at [263, 67] on input "text" at bounding box center [252, 68] width 154 height 15
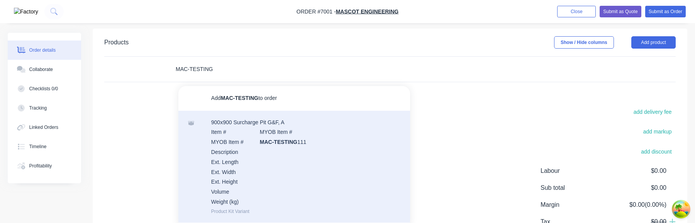
type input "MAC-TESTING"
click at [250, 146] on div "900x900 Surcharge Pit G&F, A Item # MYOB Item # MYOB Item # MAC-TESTING 111 Des…" at bounding box center [294, 167] width 232 height 112
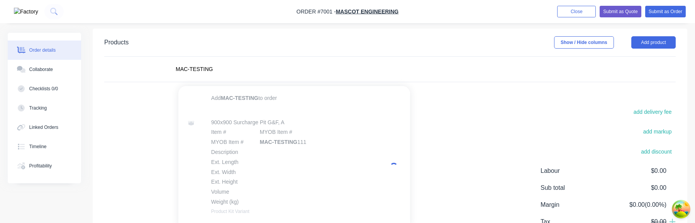
drag, startPoint x: 492, startPoint y: 84, endPoint x: 555, endPoint y: 26, distance: 85.5
click at [492, 84] on div "Products Show / Hide columns Add product MAC-TESTING Add MAC-TESTING to order 9…" at bounding box center [390, 148] width 594 height 239
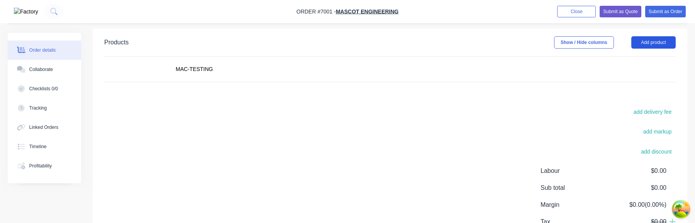
click at [652, 38] on button "Add product" at bounding box center [653, 42] width 44 height 12
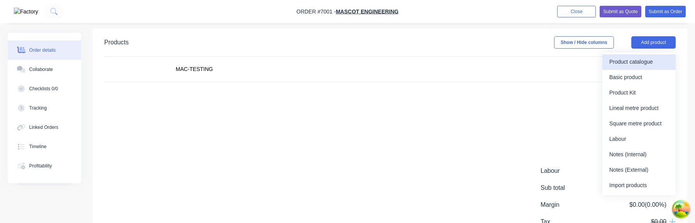
click at [639, 63] on div "Product catalogue" at bounding box center [638, 61] width 59 height 11
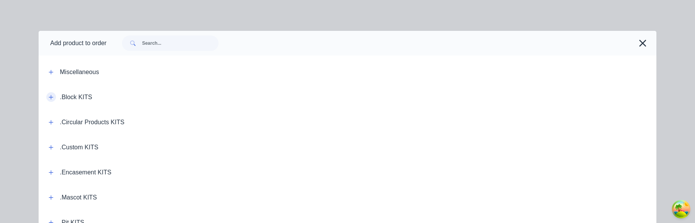
click at [51, 98] on icon "button" at bounding box center [51, 97] width 5 height 5
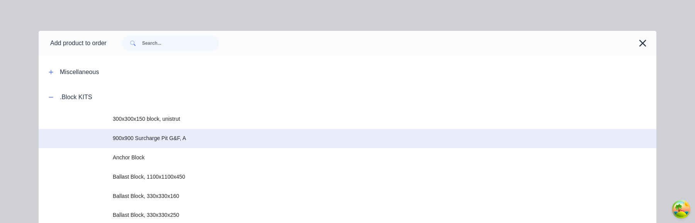
click at [195, 136] on span "900x900 Surcharge Pit G&F, A" at bounding box center [330, 138] width 435 height 8
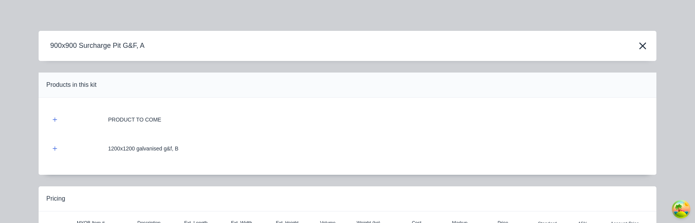
scroll to position [95, 0]
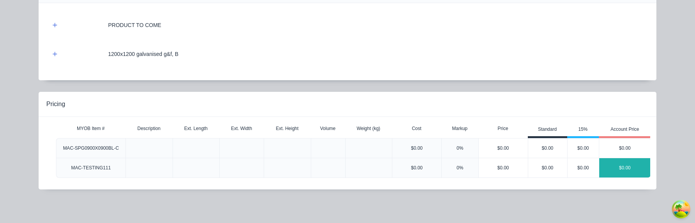
click at [631, 167] on div "$0.00" at bounding box center [624, 167] width 51 height 19
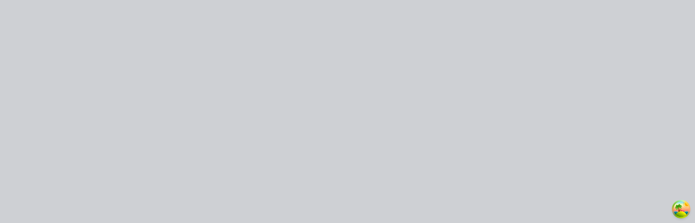
scroll to position [0, 0]
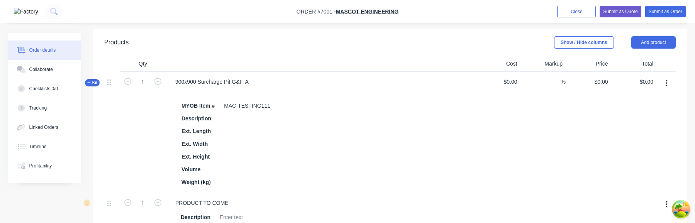
click at [662, 81] on button "button" at bounding box center [666, 83] width 18 height 14
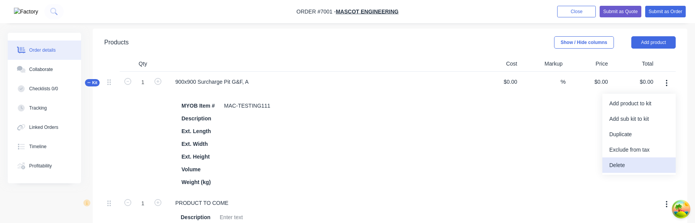
click at [632, 164] on div "Delete" at bounding box center [638, 165] width 59 height 11
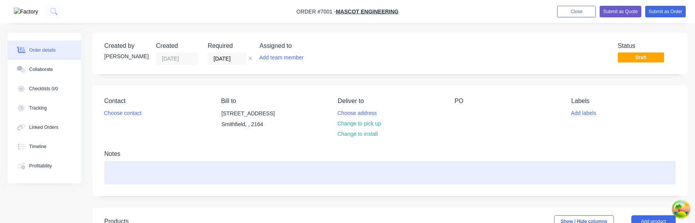
scroll to position [235, 0]
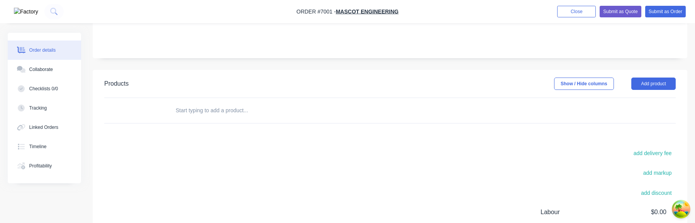
scroll to position [113, 0]
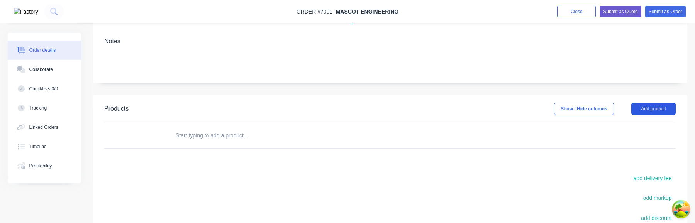
click at [663, 107] on button "Add product" at bounding box center [653, 109] width 44 height 12
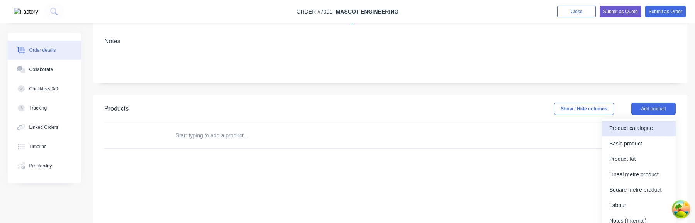
click at [621, 125] on div "Product catalogue" at bounding box center [638, 128] width 59 height 11
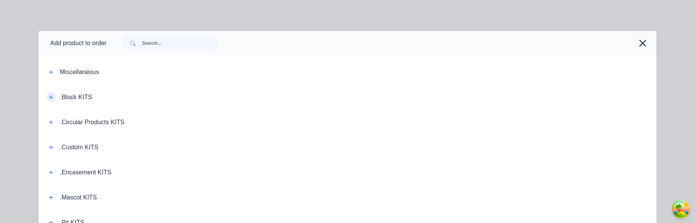
click at [52, 96] on icon "button" at bounding box center [51, 97] width 5 height 5
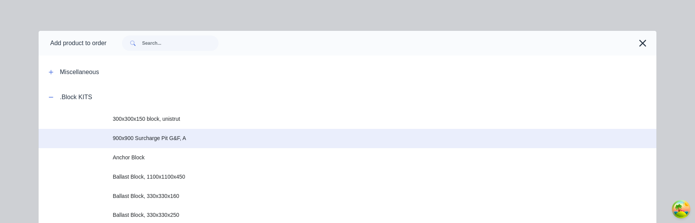
click at [167, 139] on span "900x900 Surcharge Pit G&F, A" at bounding box center [330, 138] width 435 height 8
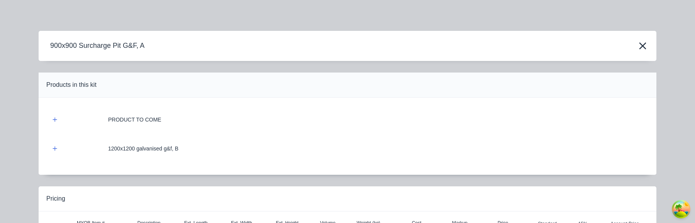
scroll to position [95, 0]
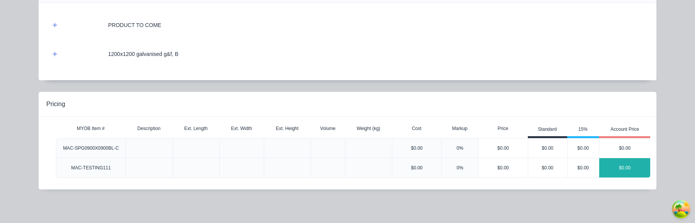
click at [626, 162] on div "$0.00" at bounding box center [624, 167] width 51 height 19
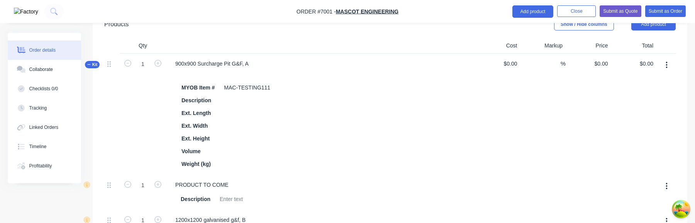
scroll to position [191, 0]
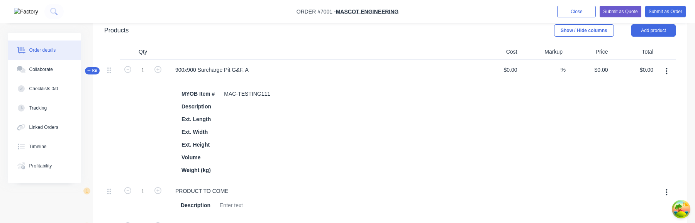
click at [667, 73] on icon "button" at bounding box center [666, 71] width 2 height 8
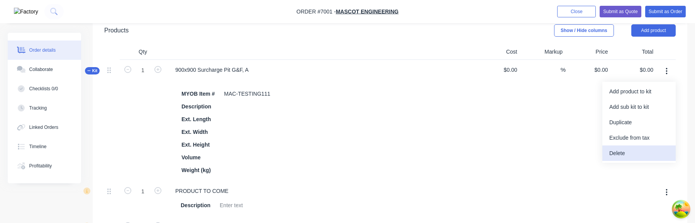
click at [628, 155] on div "Delete" at bounding box center [638, 153] width 59 height 11
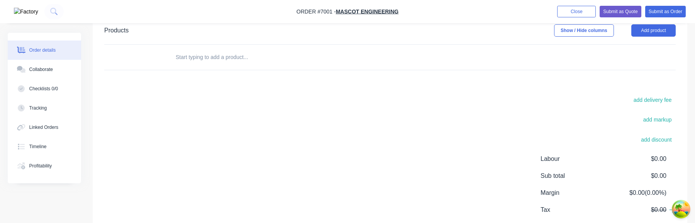
click at [222, 62] on input "text" at bounding box center [252, 56] width 154 height 15
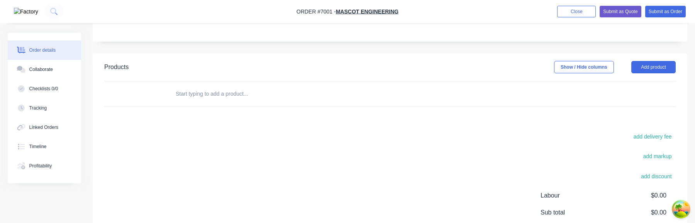
scroll to position [150, 0]
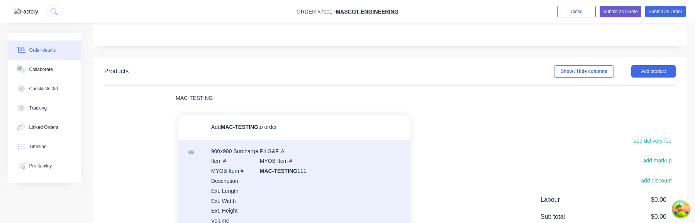
type input "MAC-TESTING"
click at [286, 171] on div "900x900 Surcharge Pit G&F, A Item # MYOB Item # MYOB Item # MAC-TESTING 111 Des…" at bounding box center [294, 196] width 232 height 112
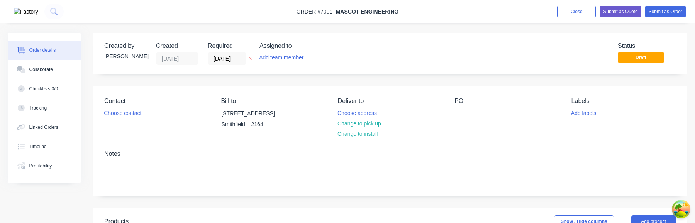
scroll to position [150, 0]
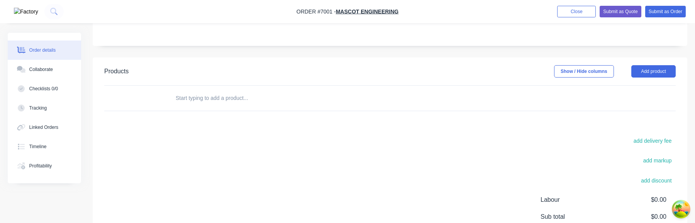
click at [257, 101] on input "text" at bounding box center [252, 97] width 154 height 15
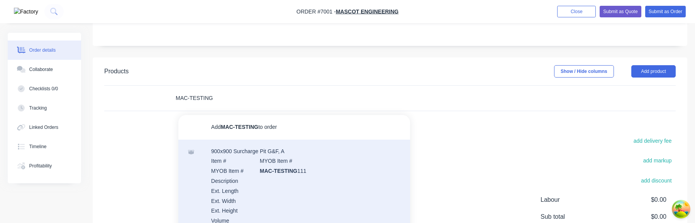
type input "MAC-TESTING"
click at [265, 180] on div "900x900 Surcharge Pit G&F, A Item # MYOB Item # MYOB Item # MAC-TESTING 111 Des…" at bounding box center [294, 196] width 232 height 112
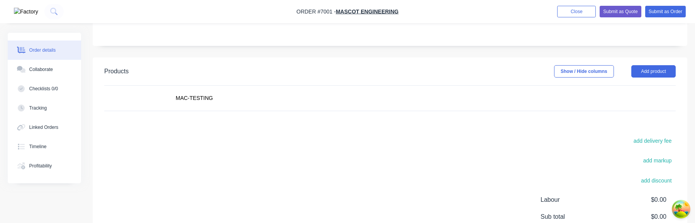
click at [514, 89] on div "MAC-TESTING" at bounding box center [389, 98] width 571 height 25
click at [652, 71] on button "Add product" at bounding box center [653, 71] width 44 height 12
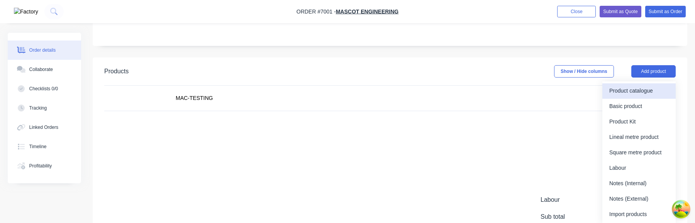
click at [647, 91] on div "Product catalogue" at bounding box center [638, 90] width 59 height 11
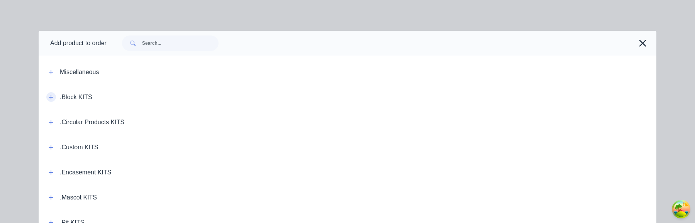
click at [51, 98] on icon "button" at bounding box center [51, 97] width 4 height 4
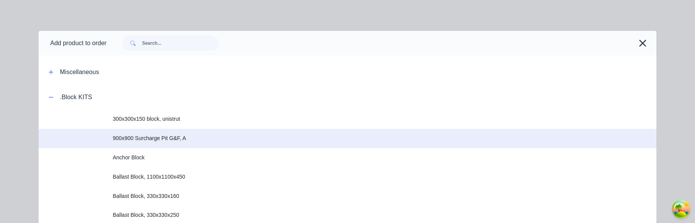
click at [225, 139] on span "900x900 Surcharge Pit G&F, A" at bounding box center [330, 138] width 435 height 8
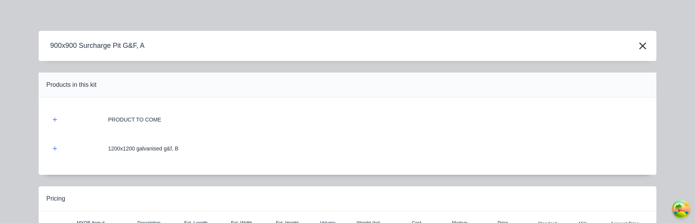
scroll to position [95, 0]
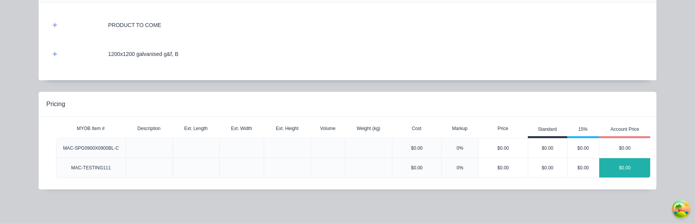
click at [639, 171] on div "$0.00" at bounding box center [624, 167] width 51 height 19
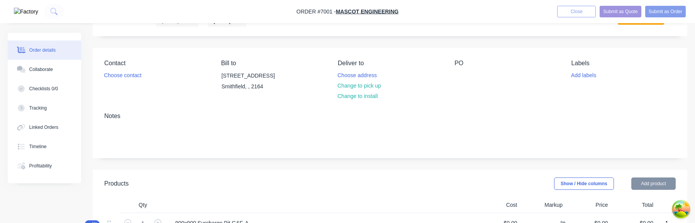
scroll to position [0, 0]
